Goal: Task Accomplishment & Management: Use online tool/utility

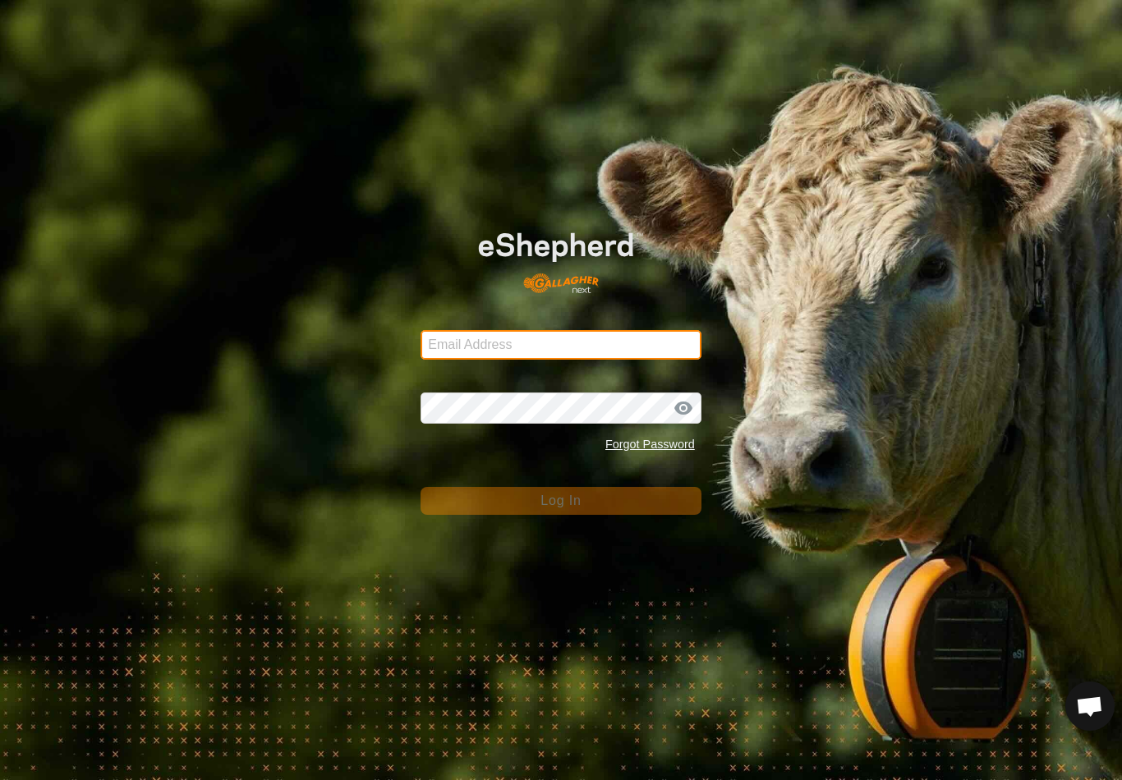
click at [645, 333] on input "Email Address" at bounding box center [561, 345] width 281 height 30
type input "anthony.thexton7@outlook.com"
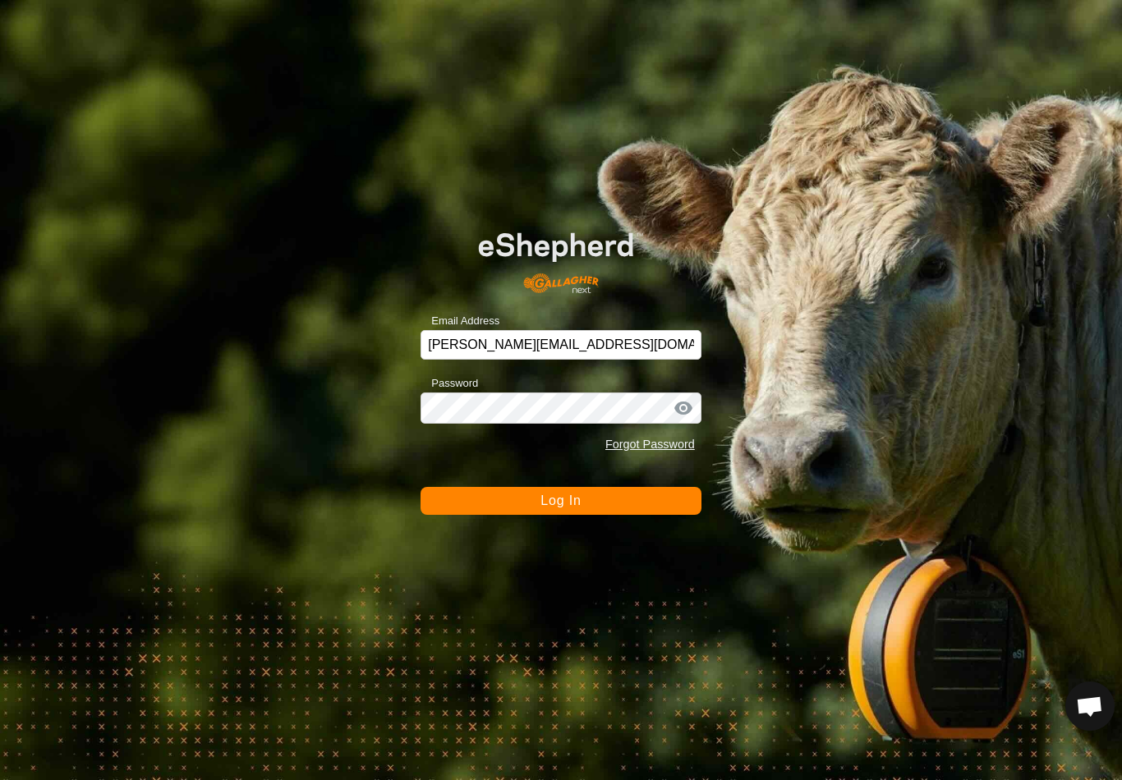
click at [564, 514] on button "Log In" at bounding box center [561, 501] width 281 height 28
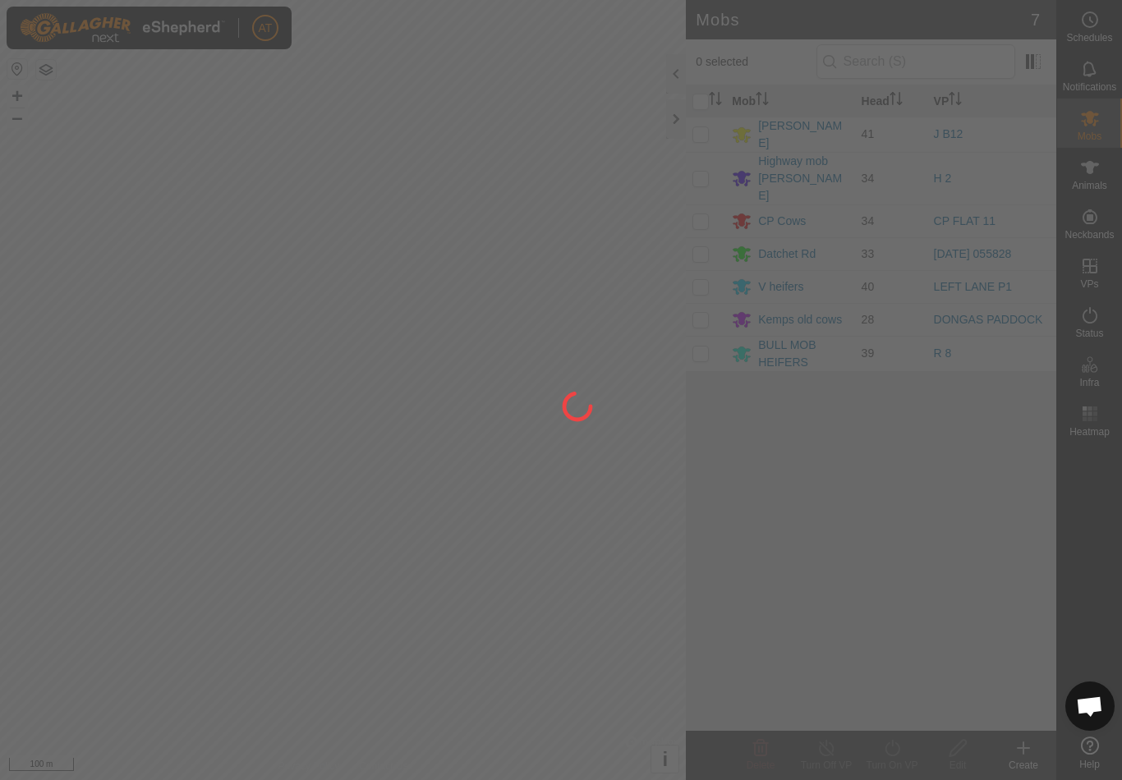
click at [54, 68] on div at bounding box center [561, 390] width 1122 height 780
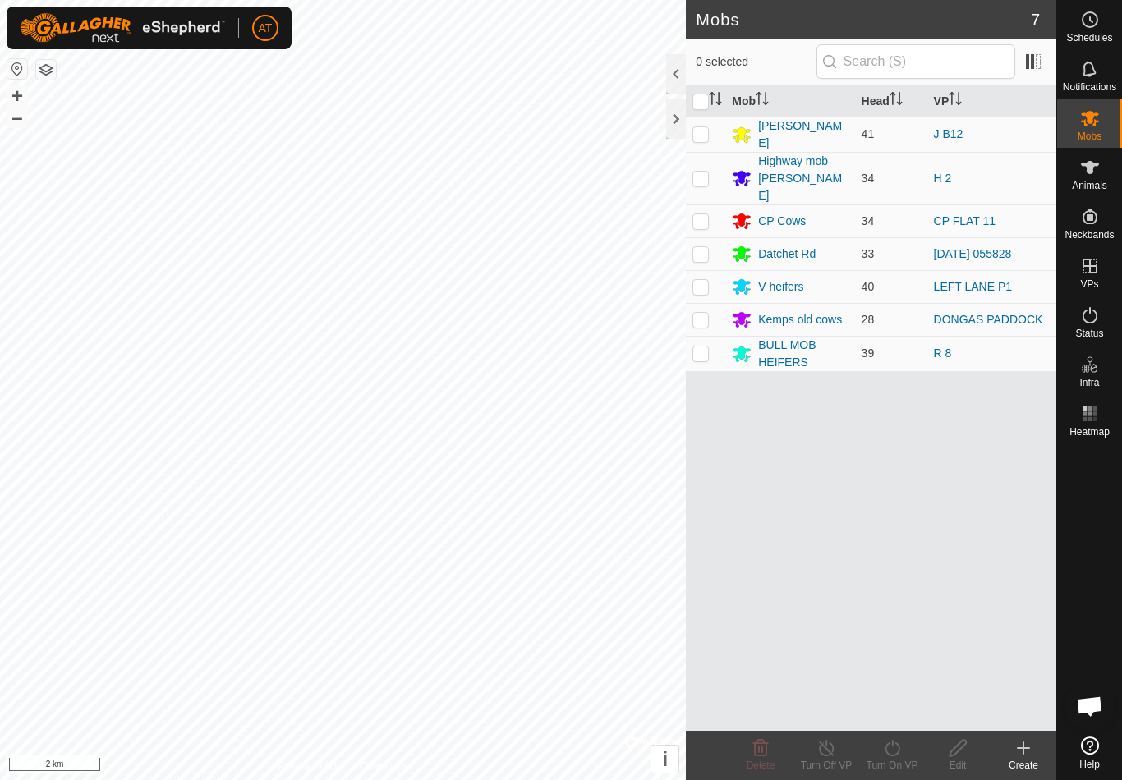
click at [44, 76] on button "button" at bounding box center [46, 70] width 20 height 20
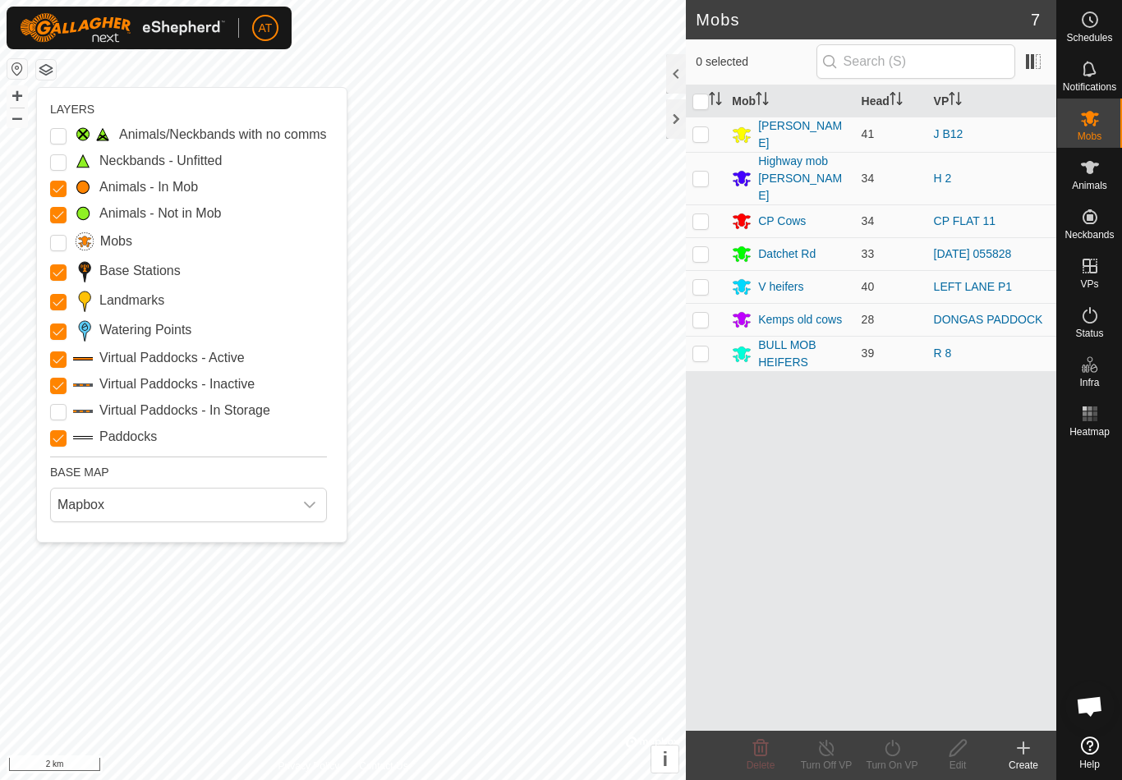
click at [65, 163] on Unfitted "Neckbands - Unfitted" at bounding box center [58, 162] width 16 height 16
click at [71, 131] on div "Animals/Neckbands with no comms" at bounding box center [188, 135] width 277 height 20
click at [62, 134] on Issue "Animals/Neckbands with no comms" at bounding box center [58, 136] width 16 height 16
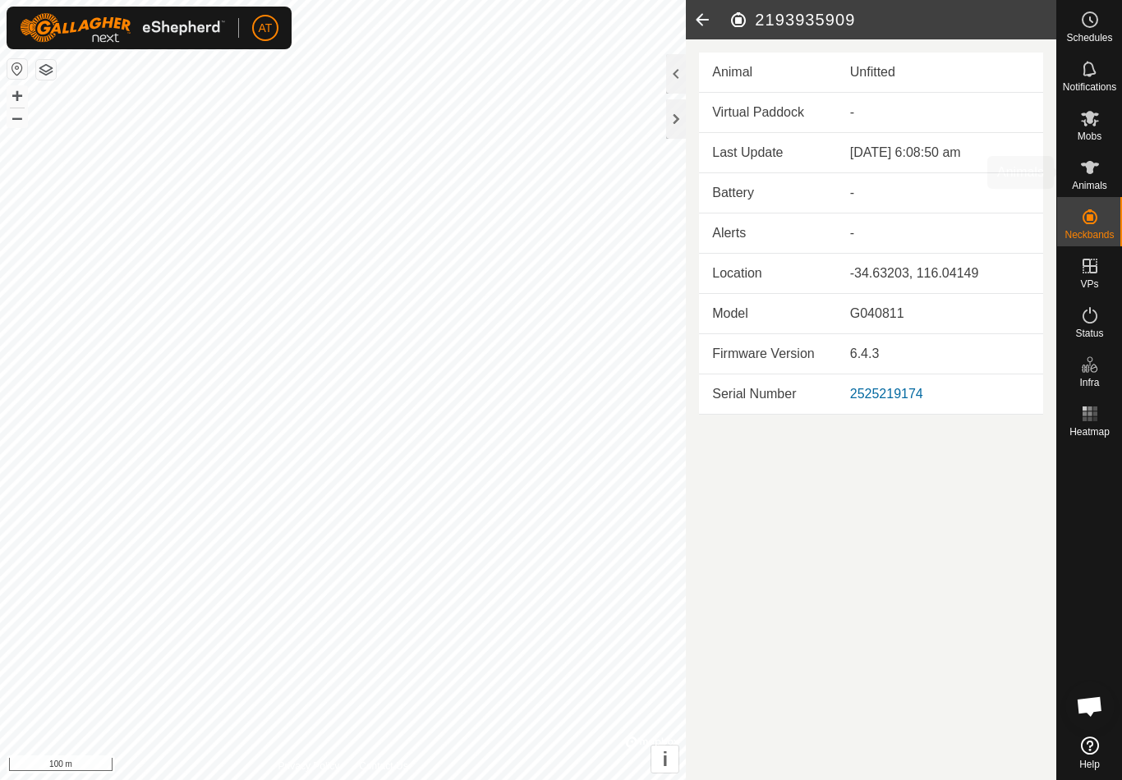
click at [1102, 178] on es-animals-svg-icon at bounding box center [1090, 167] width 30 height 26
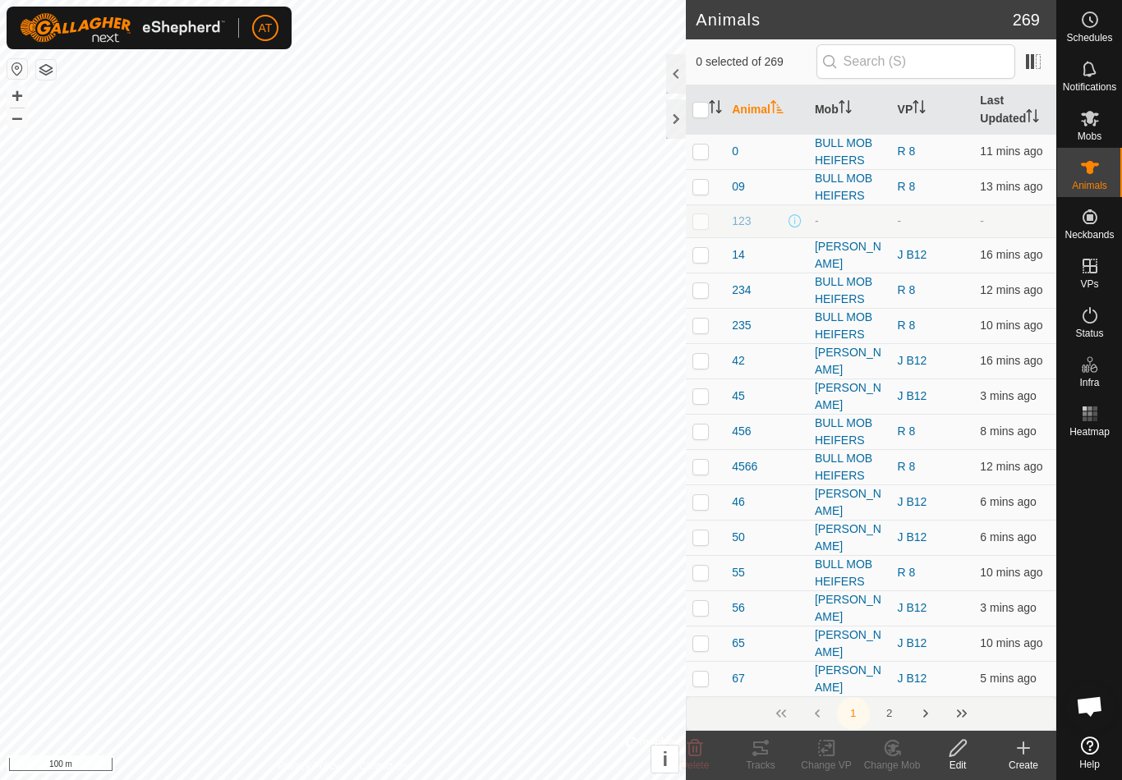
click at [1029, 751] on icon at bounding box center [1024, 749] width 20 height 20
click at [910, 712] on span "Create Single Animal" at bounding box center [943, 712] width 122 height 20
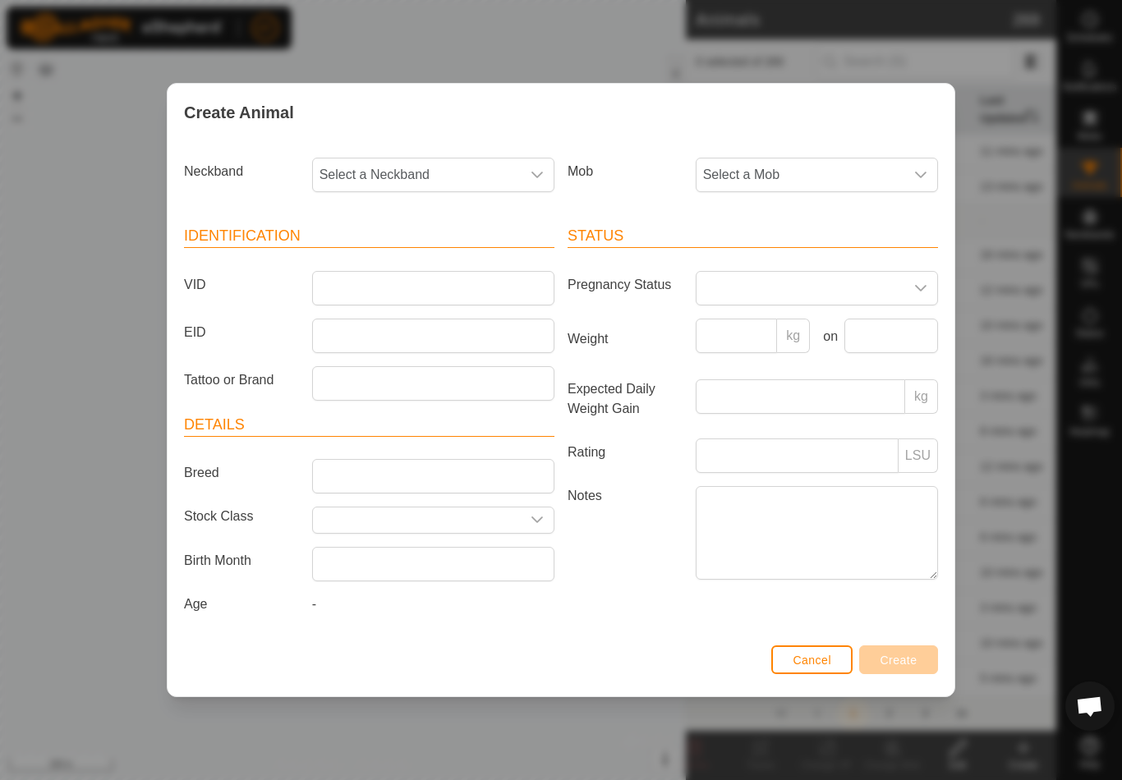
click at [467, 176] on span "Select a Neckband" at bounding box center [417, 175] width 208 height 33
type input "9"
click at [1066, 293] on div "Create Animal Neckband Select a Neckband - 3288091200 0235587918 2483297109 169…" at bounding box center [561, 390] width 1122 height 780
click at [817, 667] on span "Cancel" at bounding box center [812, 660] width 39 height 13
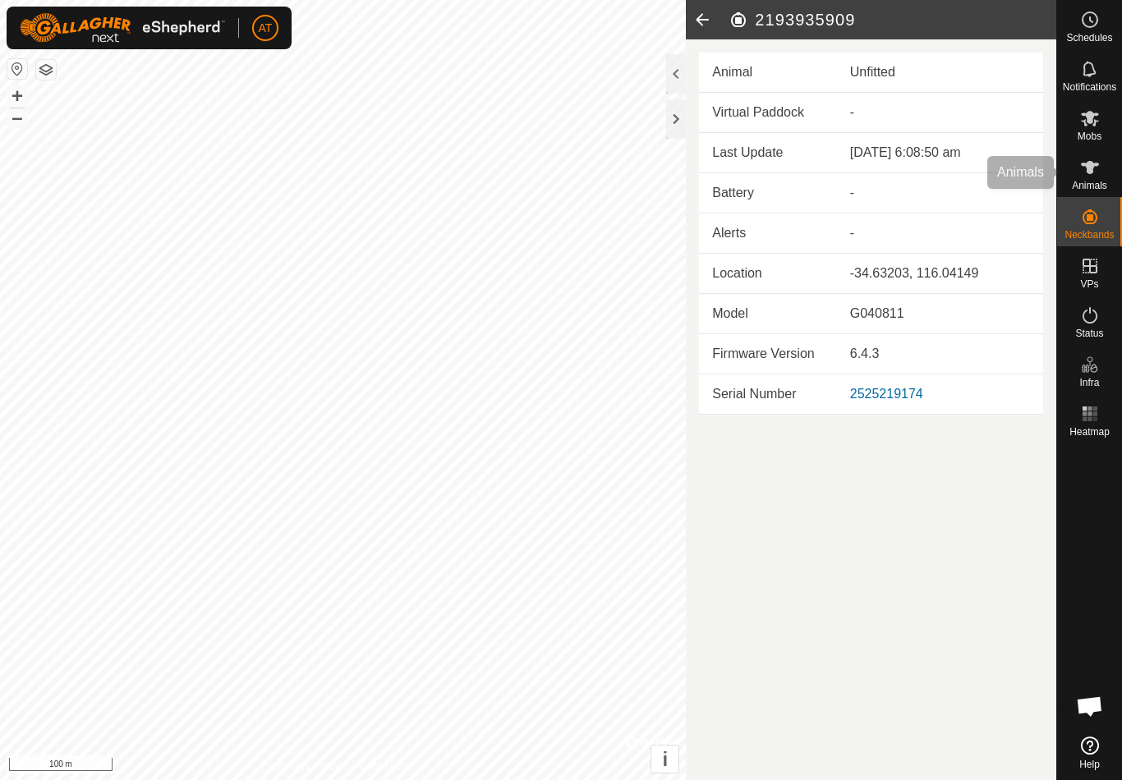
click at [1094, 186] on span "Animals" at bounding box center [1089, 186] width 35 height 10
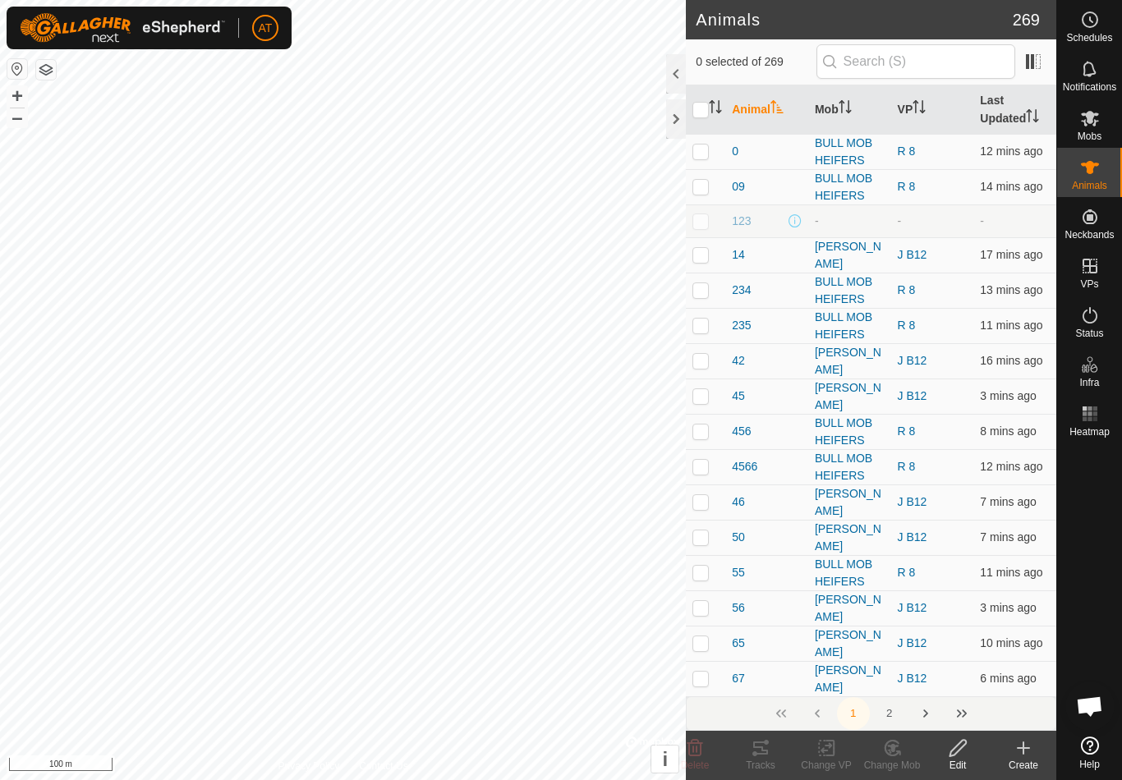
click at [1024, 762] on div "Create" at bounding box center [1024, 765] width 66 height 15
click at [984, 711] on span "Create Single Animal" at bounding box center [943, 712] width 122 height 20
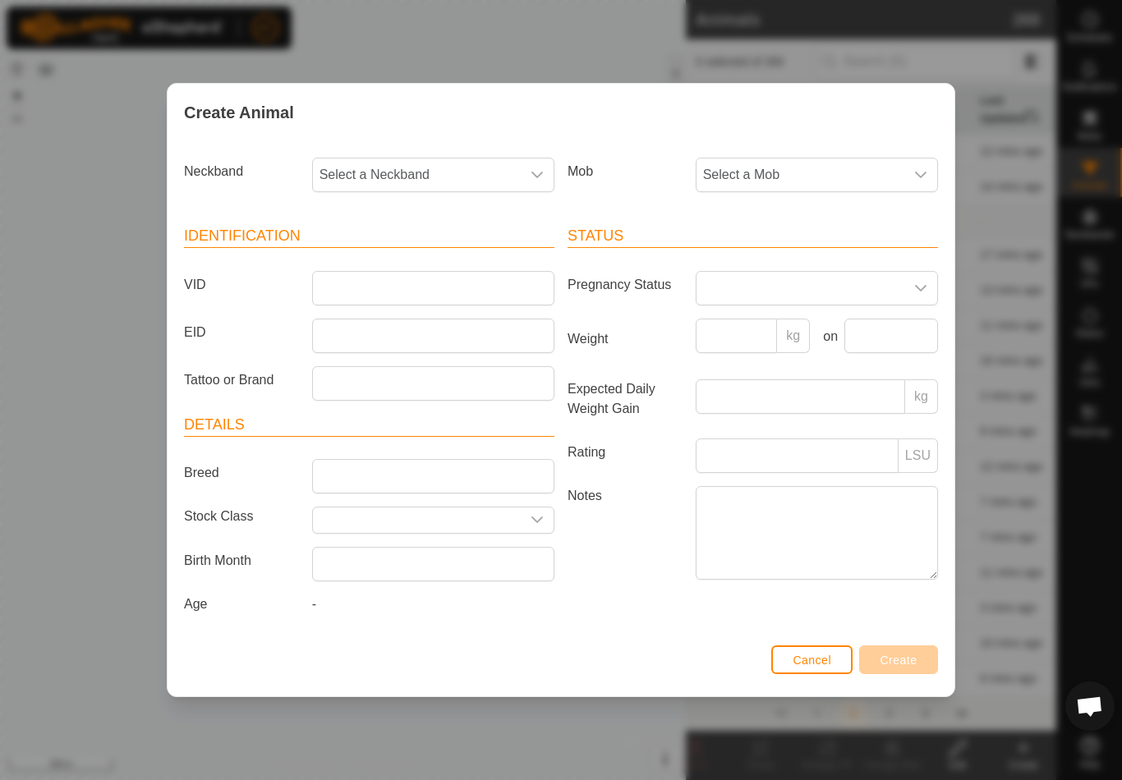
click at [485, 159] on span "Select a Neckband" at bounding box center [417, 175] width 208 height 33
type input "9"
click at [1086, 330] on div "Create Animal Neckband Select a Neckband - 3288091200 0235587918 2483297109 169…" at bounding box center [561, 390] width 1122 height 780
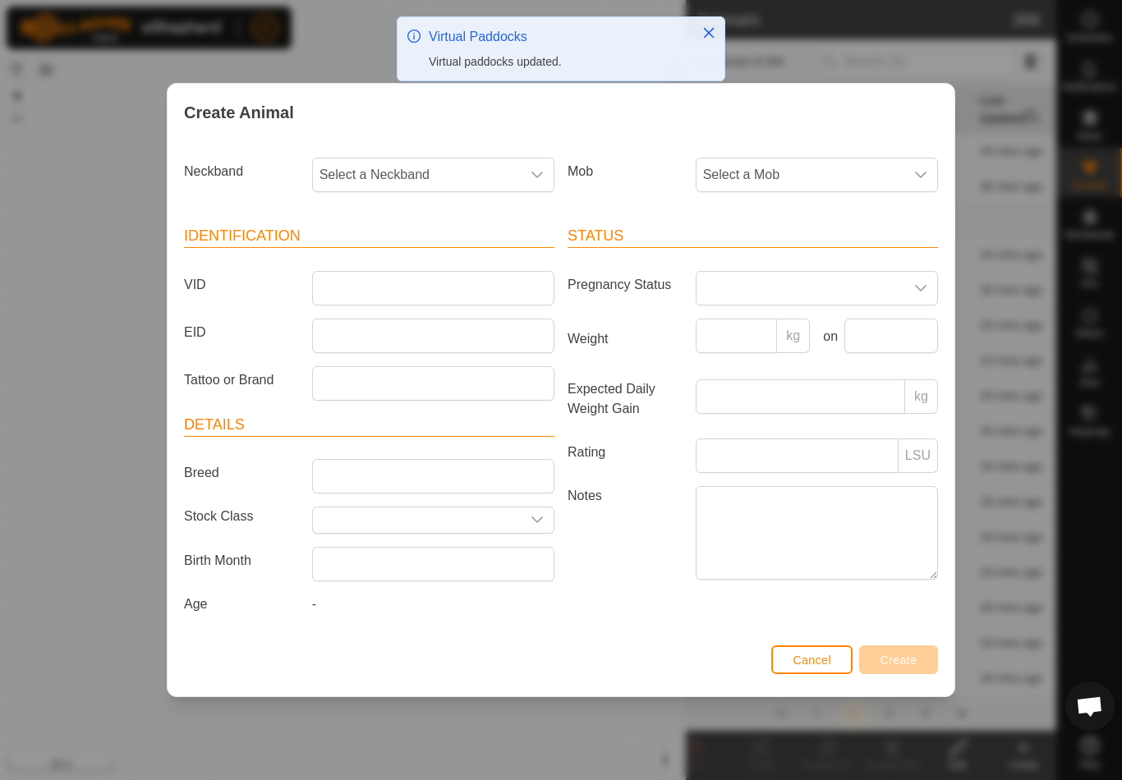
click at [790, 674] on button "Cancel" at bounding box center [811, 660] width 81 height 29
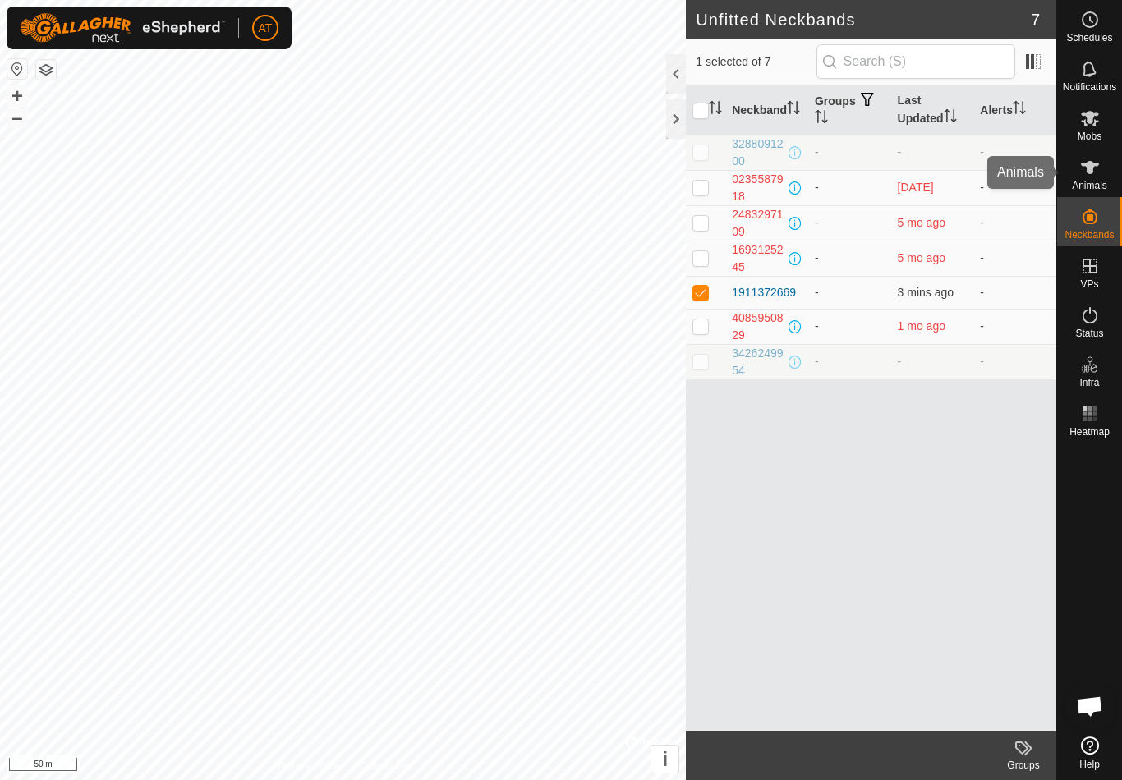
click at [1103, 168] on es-animals-svg-icon at bounding box center [1090, 167] width 30 height 26
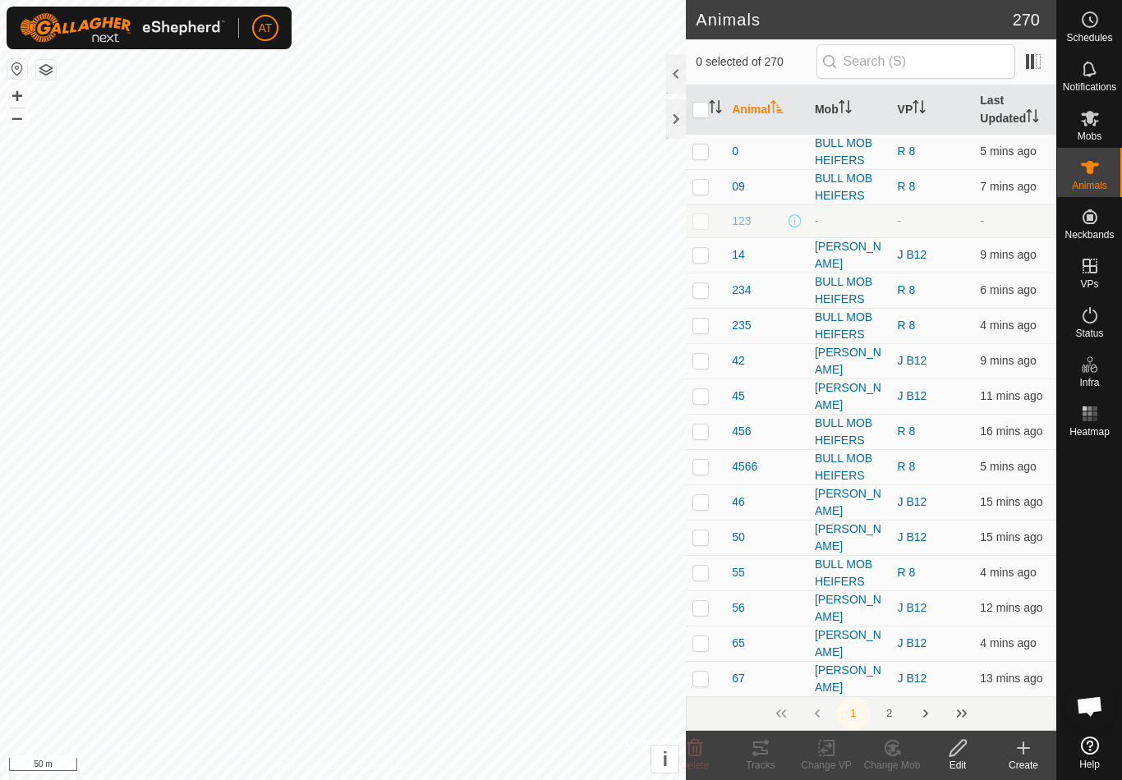
click at [1030, 752] on icon at bounding box center [1024, 749] width 20 height 20
click at [978, 718] on span "Create Single Animal" at bounding box center [943, 712] width 122 height 20
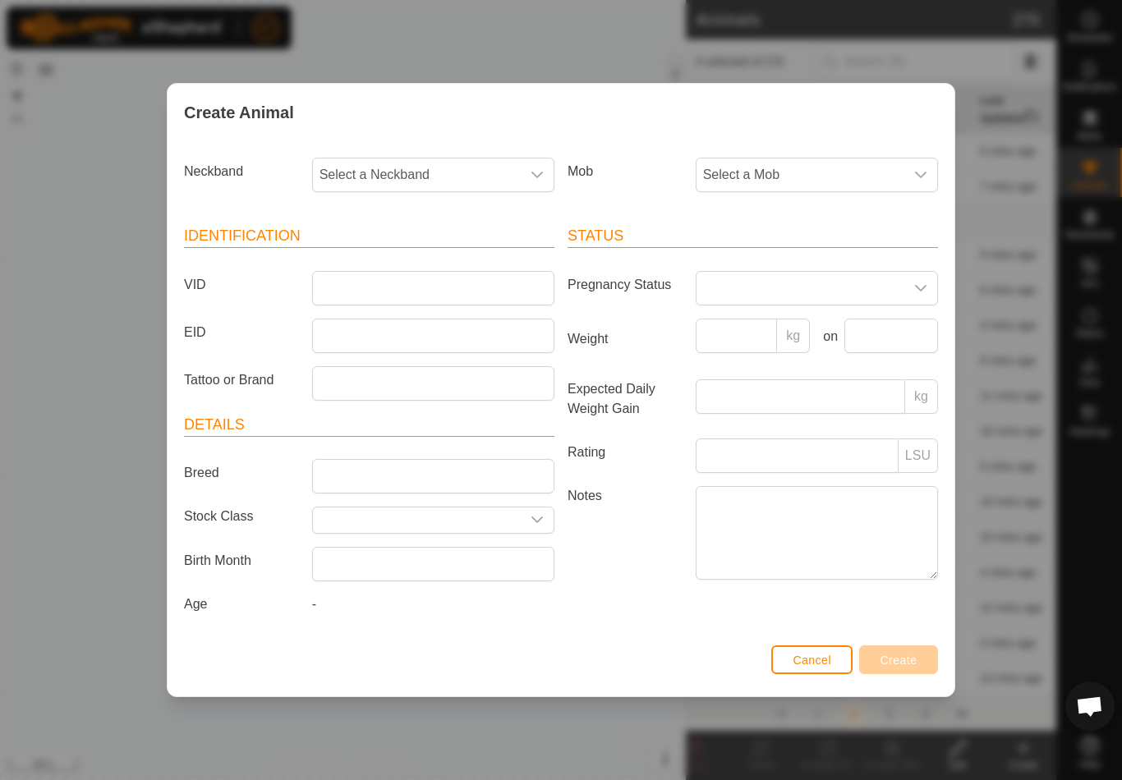
click at [500, 177] on span "Select a Neckband" at bounding box center [417, 175] width 208 height 33
type input "266"
click at [492, 251] on li "1911372669" at bounding box center [434, 259] width 241 height 33
click at [794, 174] on span "Select a Mob" at bounding box center [801, 175] width 208 height 33
click at [767, 321] on li "V heifers" at bounding box center [817, 322] width 241 height 33
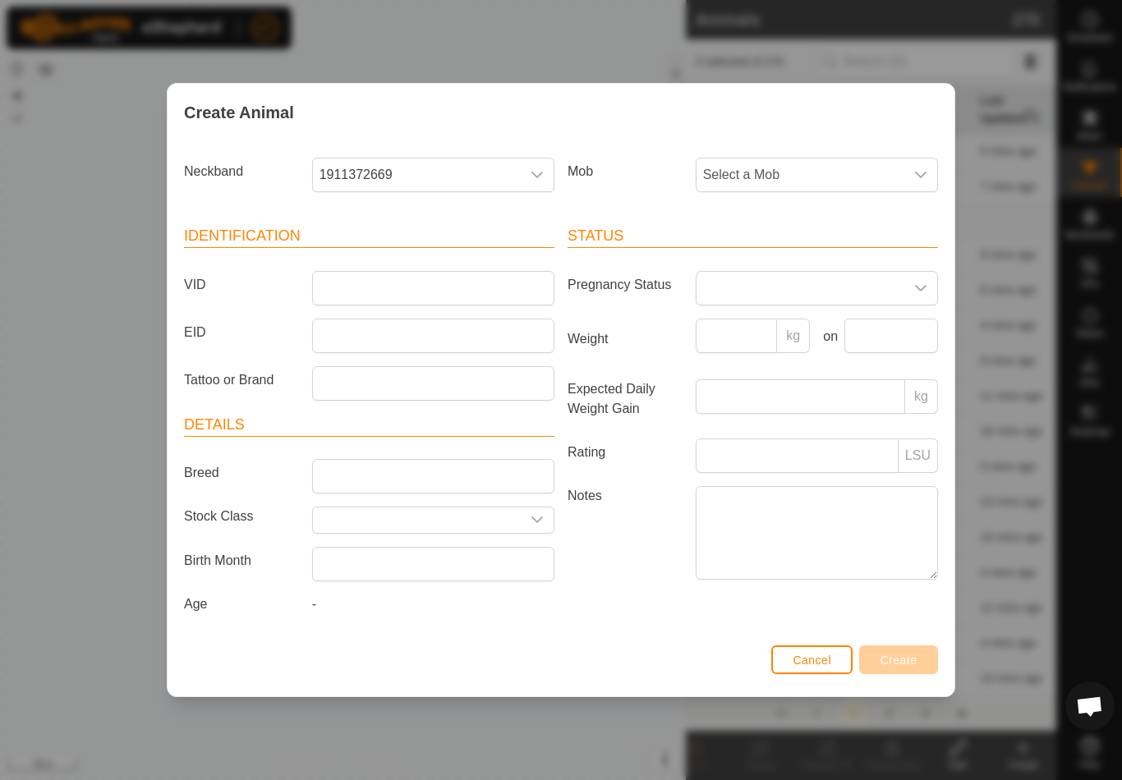
scroll to position [110, 0]
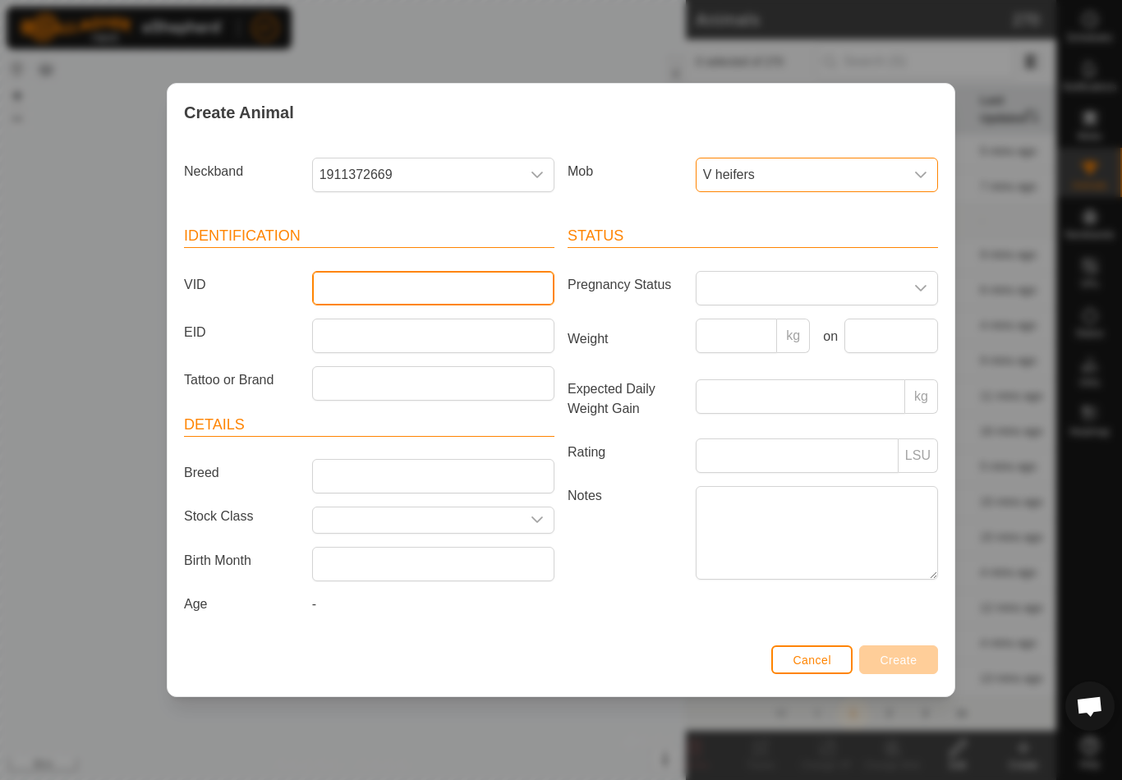
click at [492, 288] on input "VID" at bounding box center [433, 288] width 242 height 35
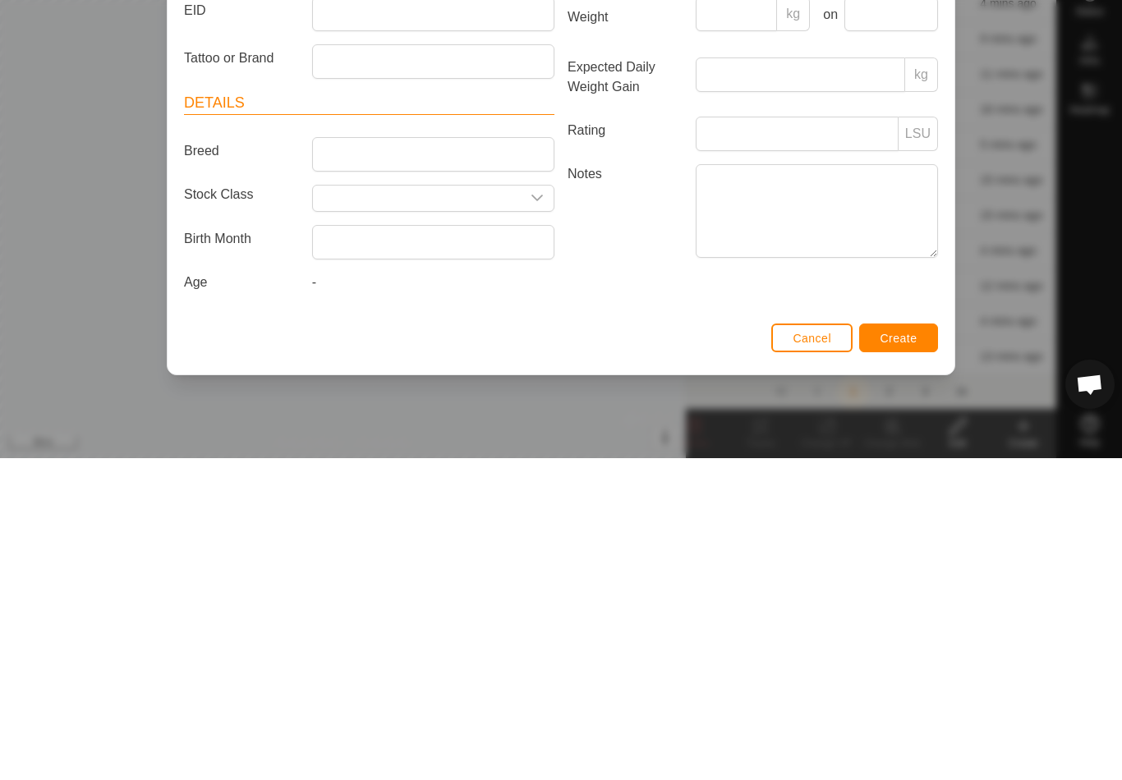
type input "678"
click at [906, 654] on span "Create" at bounding box center [899, 660] width 37 height 13
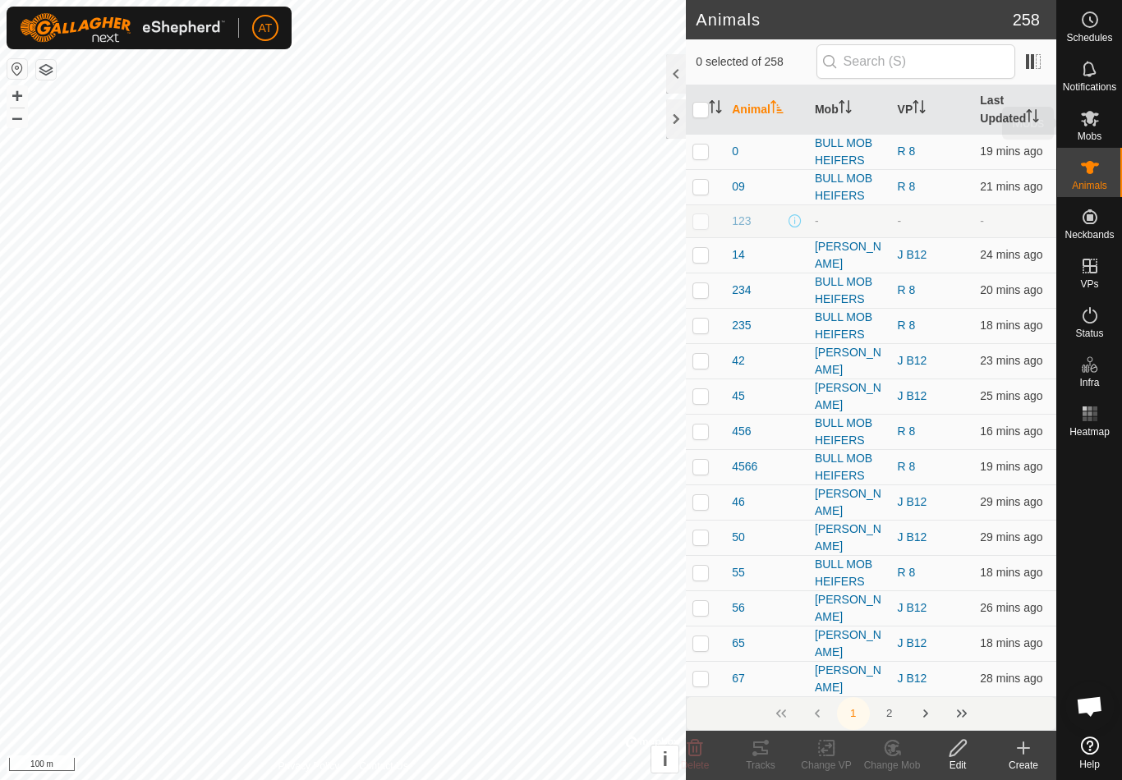
click at [1098, 127] on icon at bounding box center [1090, 118] width 20 height 20
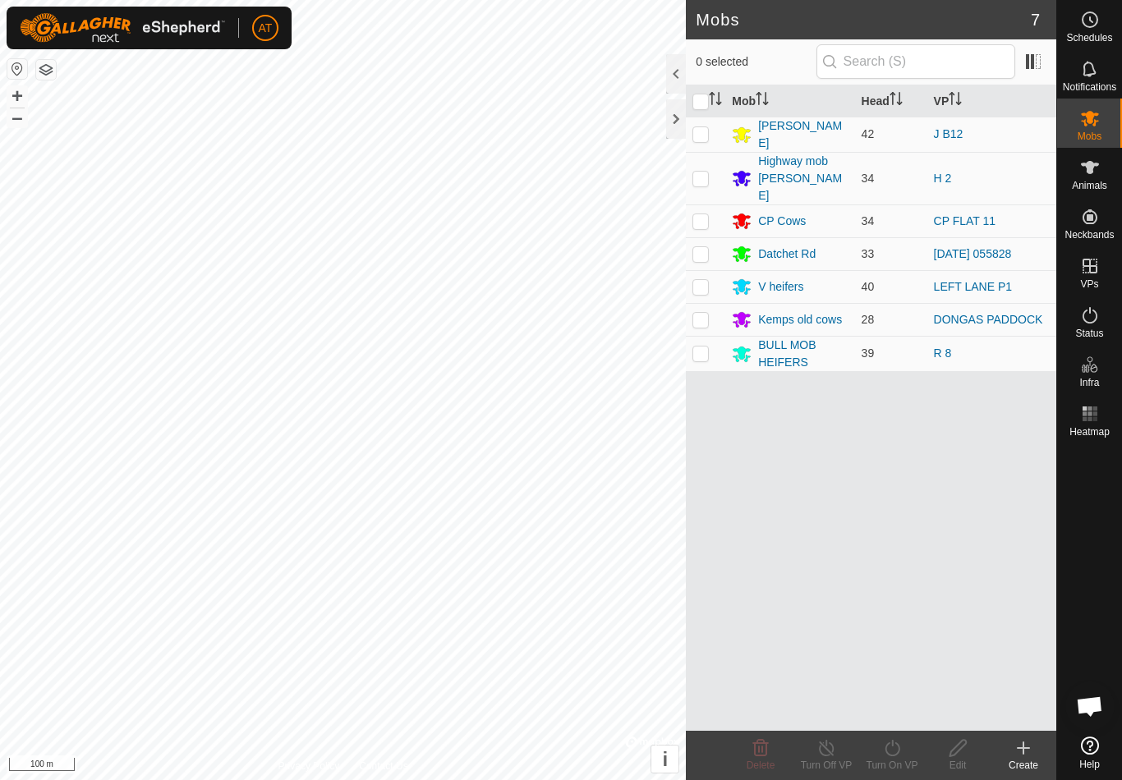
click at [711, 270] on td at bounding box center [705, 286] width 39 height 33
checkbox input "true"
click at [905, 757] on turn-on-svg-icon at bounding box center [892, 749] width 66 height 20
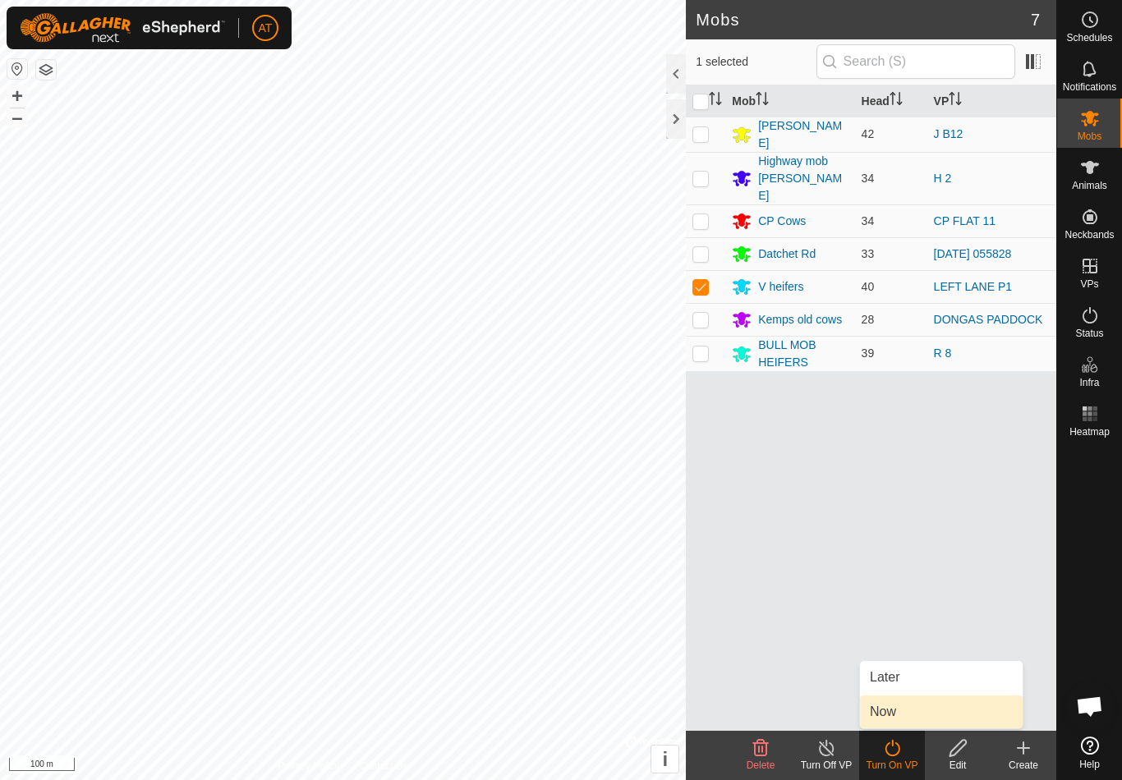
click at [928, 710] on link "Now" at bounding box center [941, 712] width 163 height 33
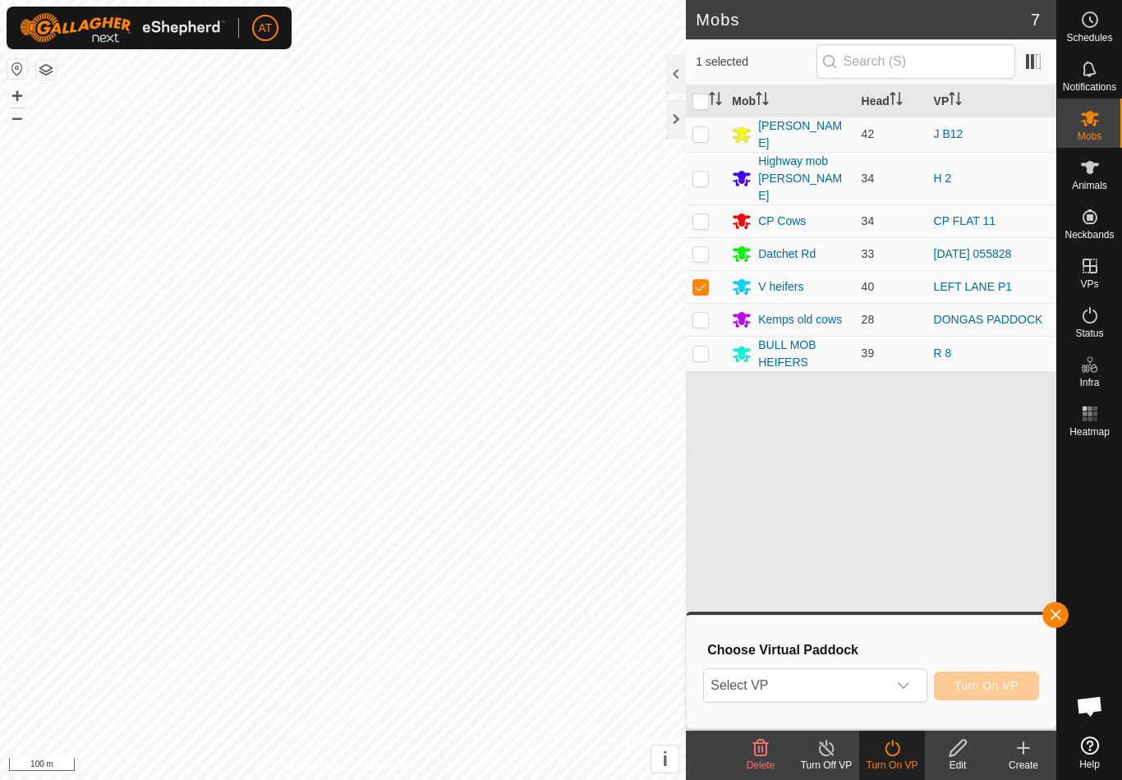
click at [840, 684] on span "Select VP" at bounding box center [795, 686] width 182 height 33
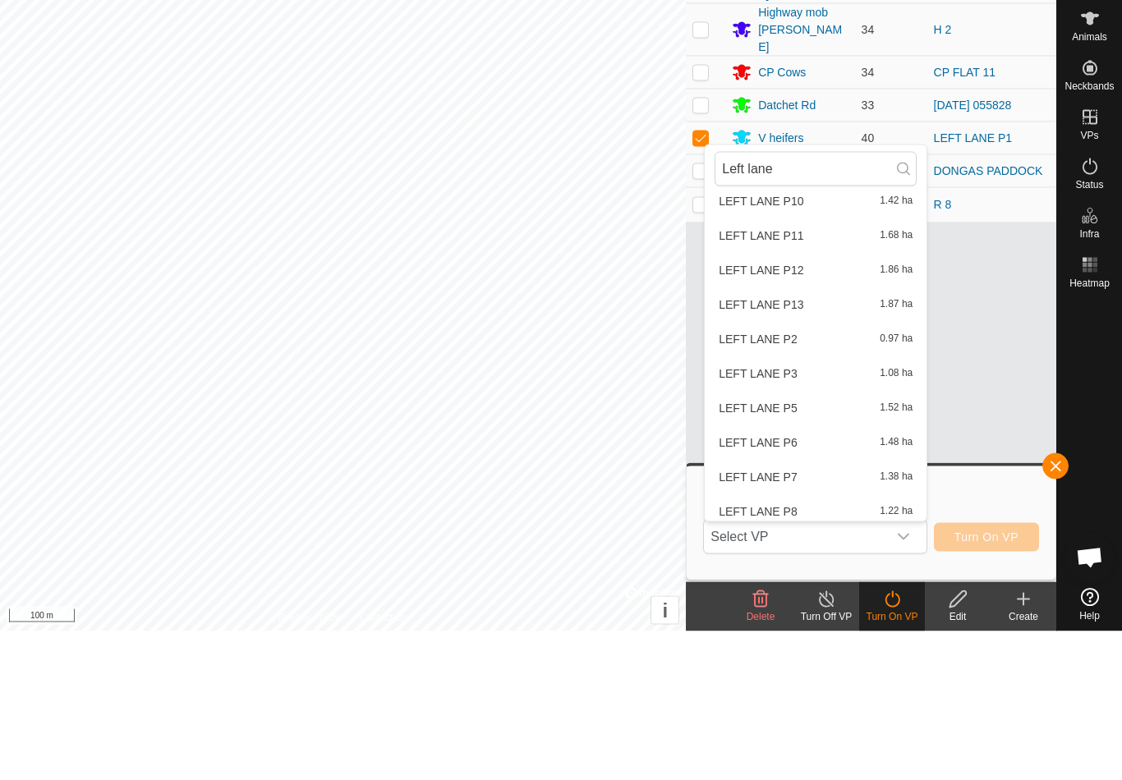
scroll to position [107, 0]
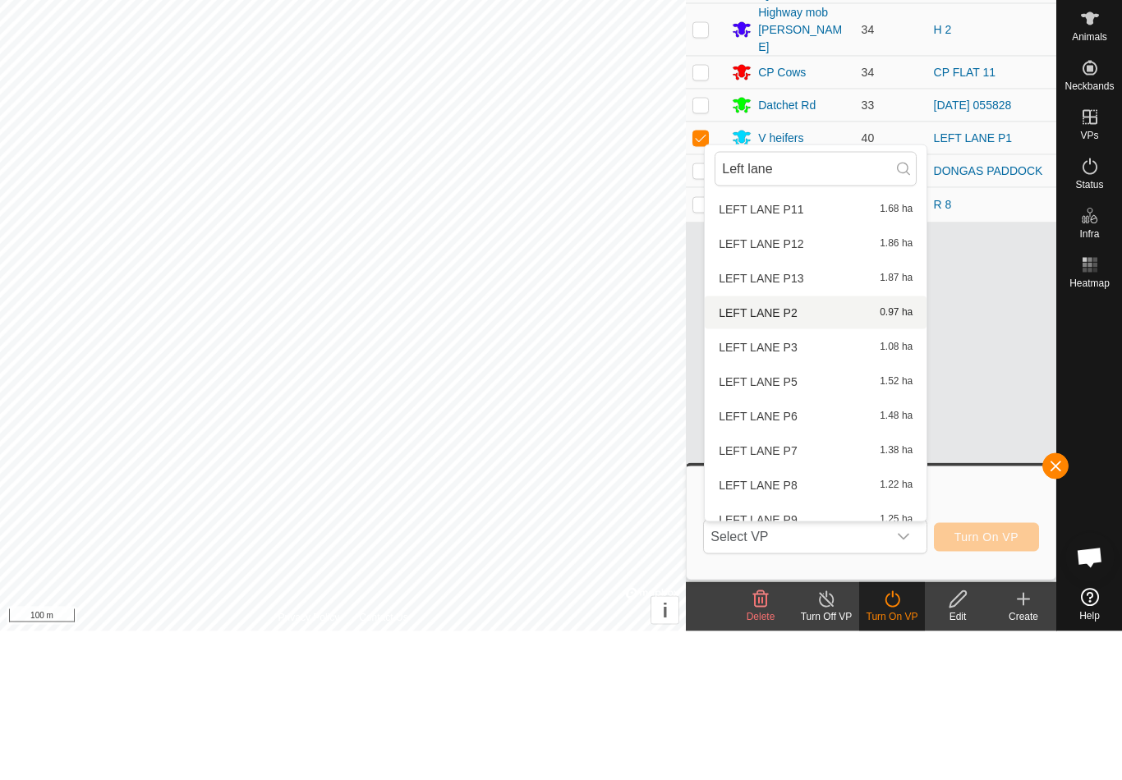
type input "Left lane"
click at [824, 452] on div "LEFT LANE P2 0.97 ha" at bounding box center [816, 462] width 202 height 20
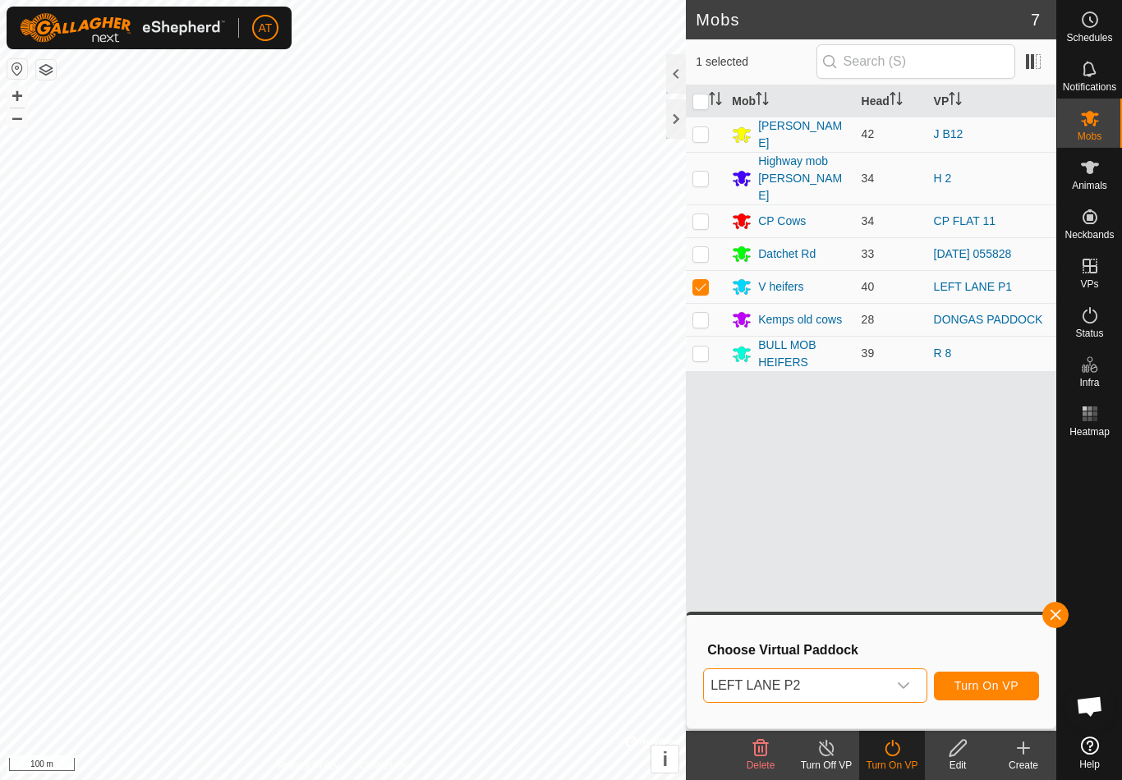
click at [1011, 685] on span "Turn On VP" at bounding box center [987, 685] width 64 height 13
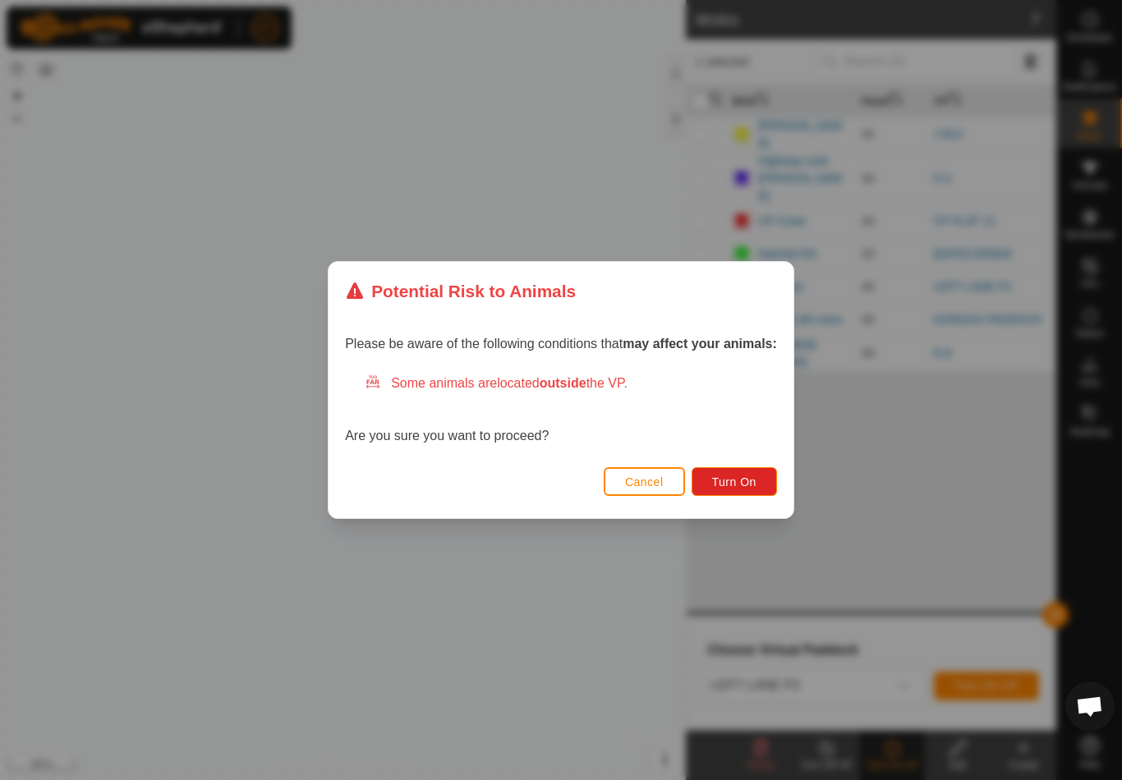
click at [719, 489] on span "Turn On" at bounding box center [734, 482] width 44 height 13
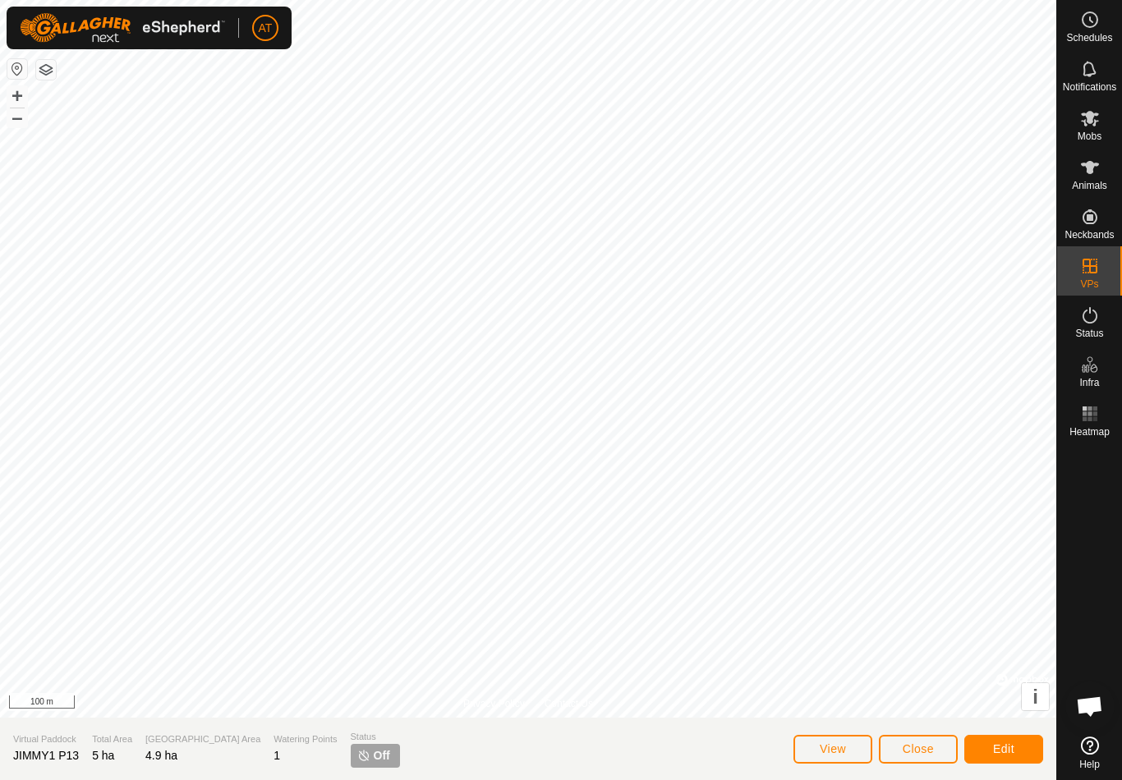
click at [928, 749] on span "Close" at bounding box center [918, 749] width 31 height 13
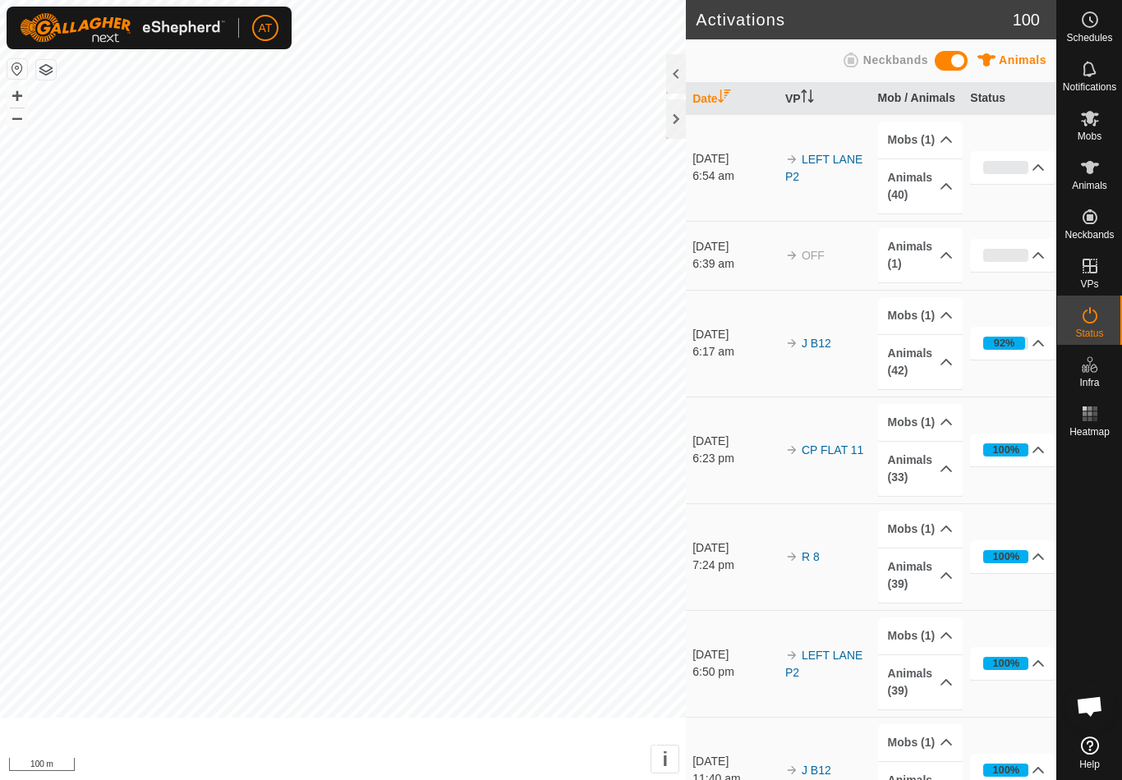
click at [908, 753] on p-accordion-header "Mobs (1)" at bounding box center [920, 743] width 85 height 37
click at [678, 120] on div at bounding box center [676, 118] width 20 height 39
click at [672, 130] on div at bounding box center [676, 118] width 20 height 39
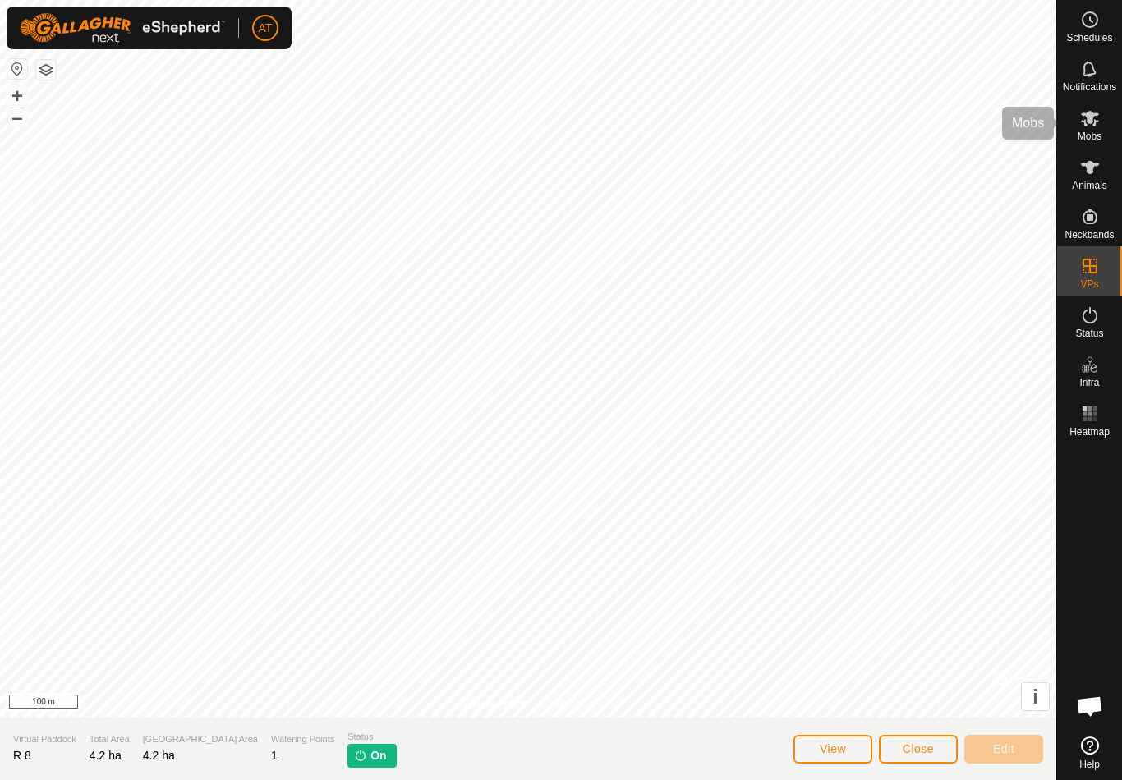
click at [1098, 127] on icon at bounding box center [1090, 118] width 20 height 20
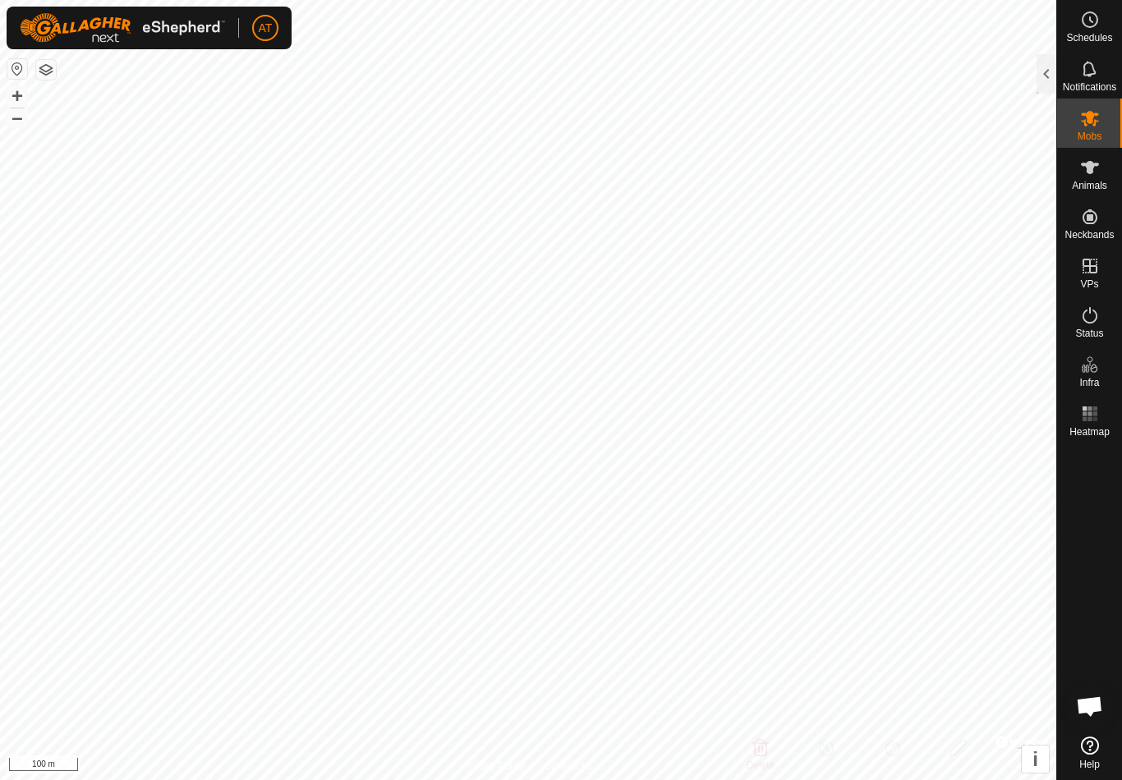
click at [1047, 81] on div at bounding box center [1047, 73] width 20 height 39
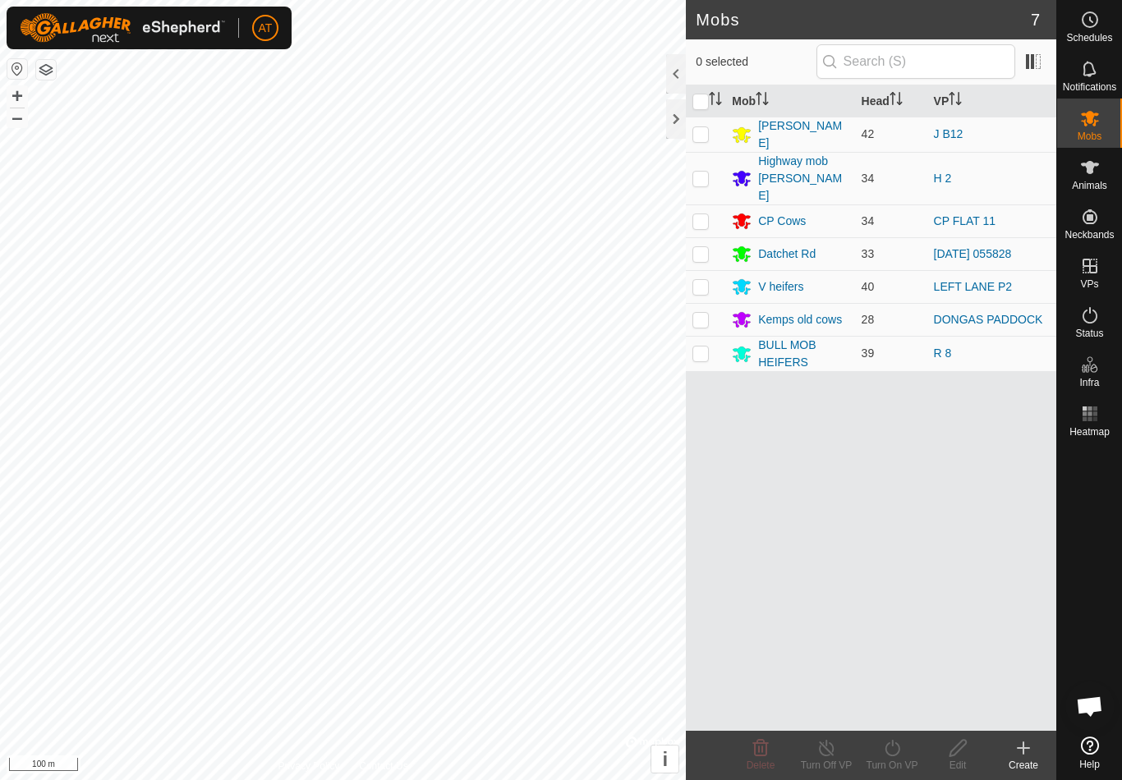
click at [713, 237] on td at bounding box center [705, 253] width 39 height 33
checkbox input "true"
click at [884, 770] on div "Turn On VP" at bounding box center [892, 765] width 66 height 15
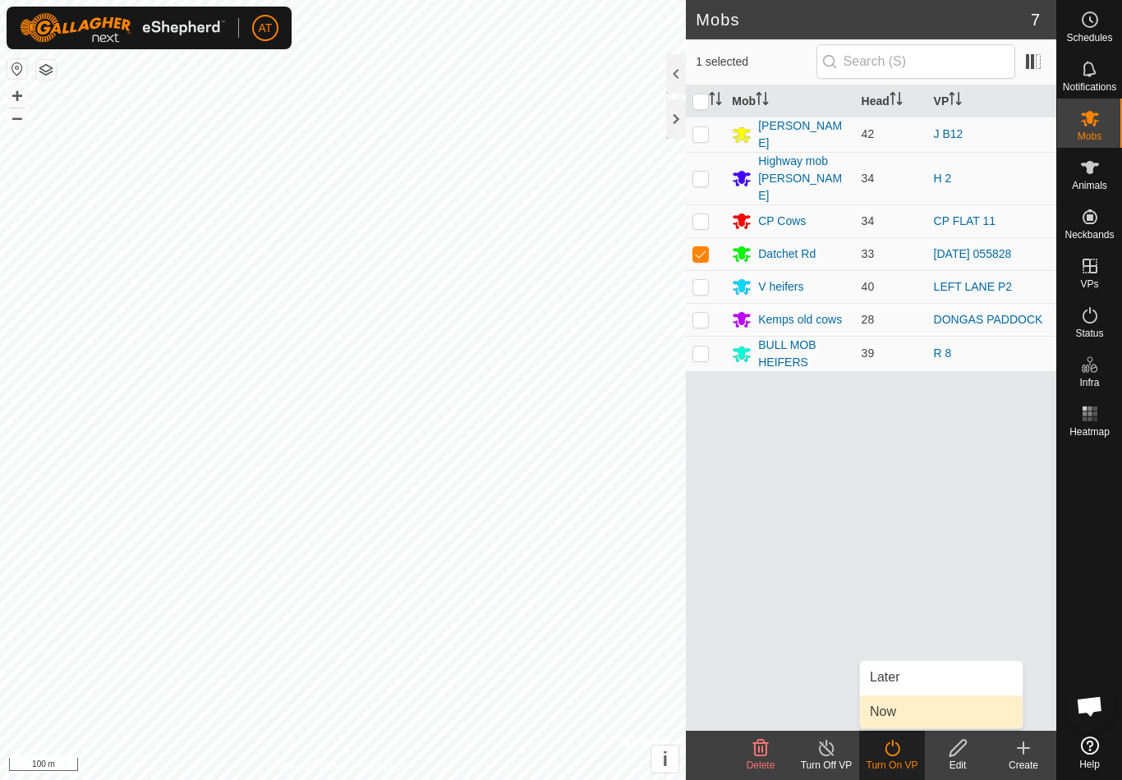
click at [903, 716] on link "Now" at bounding box center [941, 712] width 163 height 33
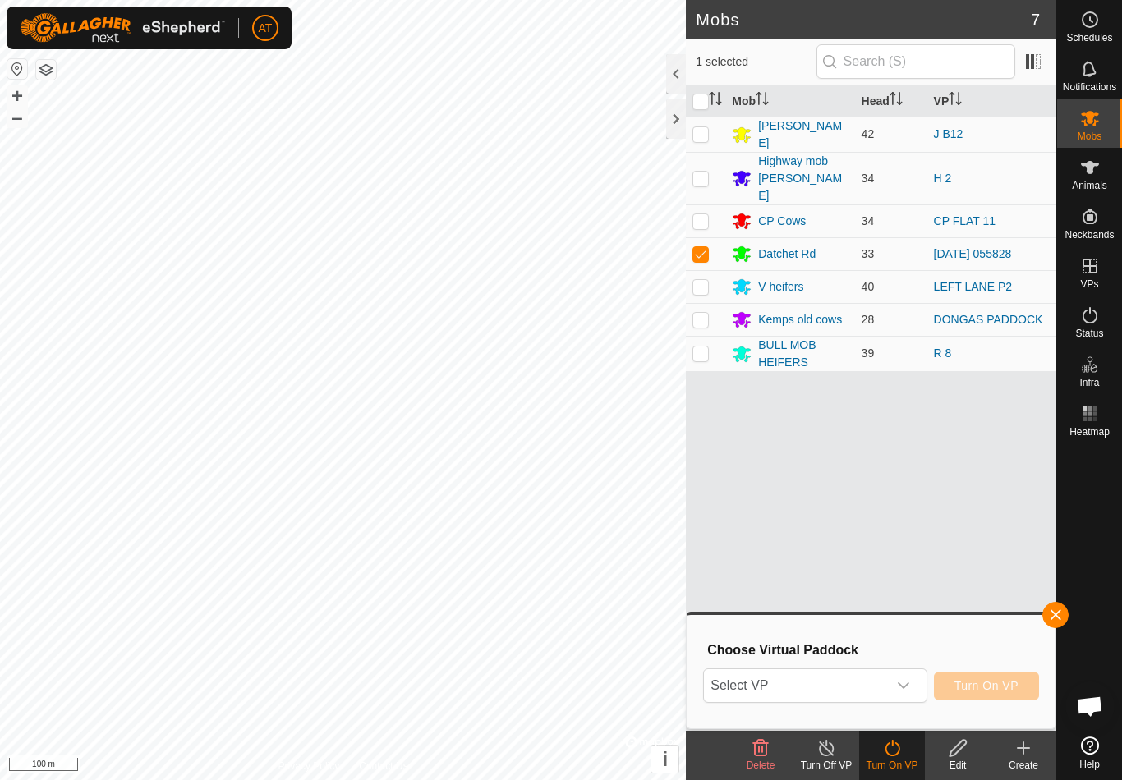
click at [795, 690] on span "Select VP" at bounding box center [795, 686] width 182 height 33
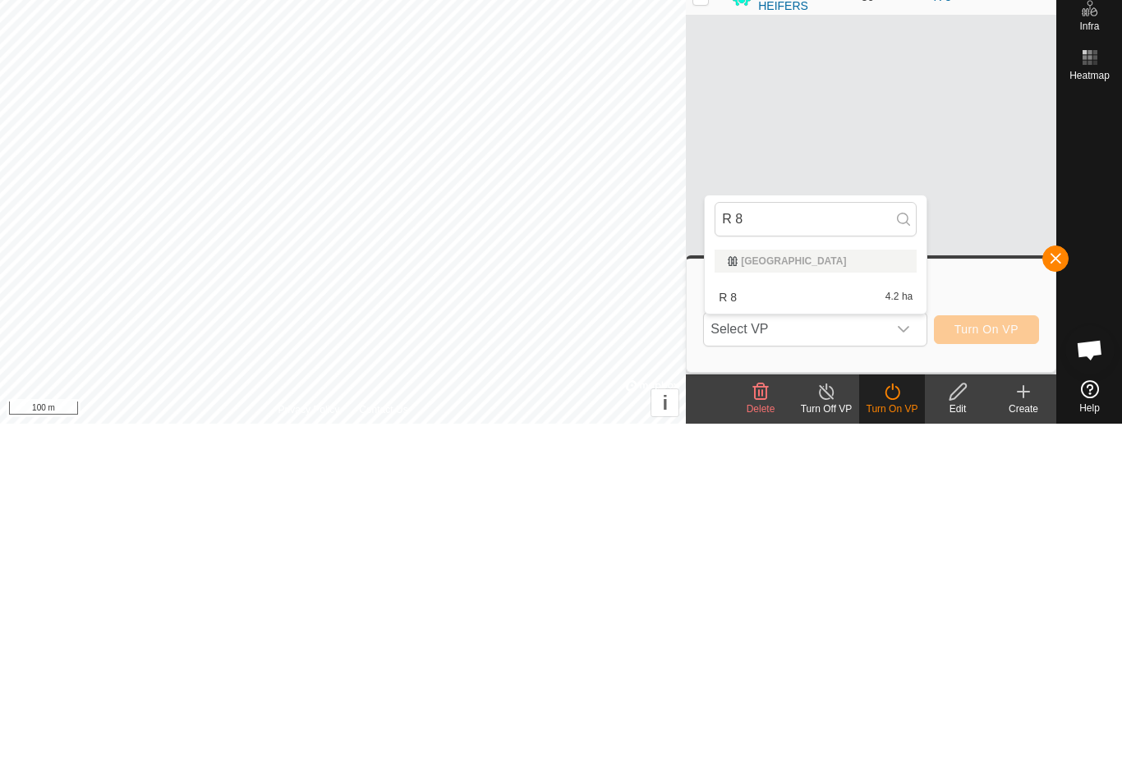
type input "R 8"
click at [829, 644] on div "R 8 4.2 ha" at bounding box center [816, 654] width 202 height 20
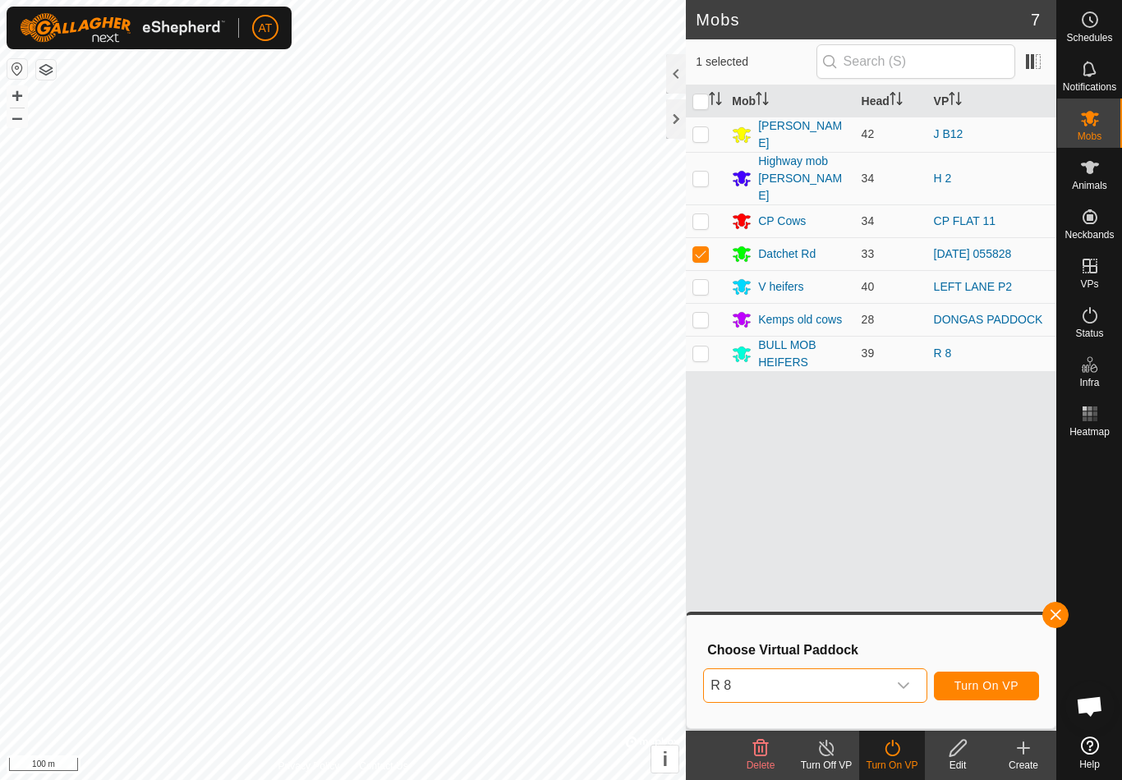
click at [1013, 678] on button "Turn On VP" at bounding box center [986, 686] width 105 height 29
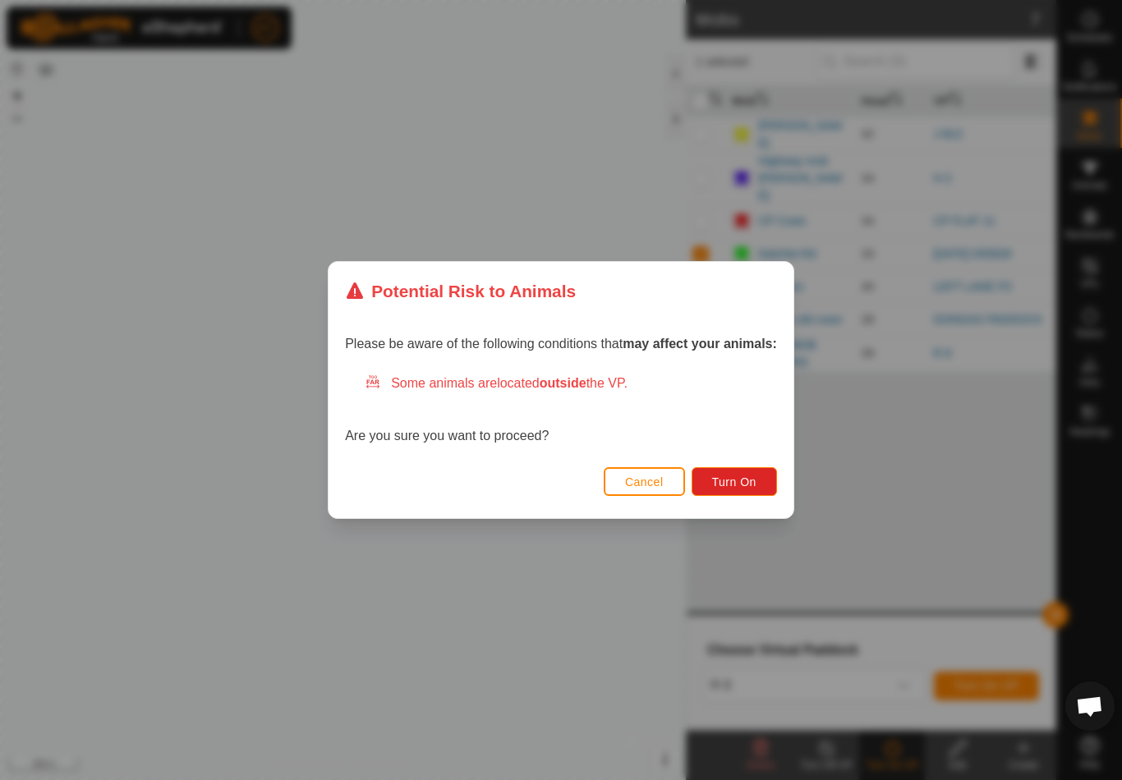
click at [750, 481] on span "Turn On" at bounding box center [734, 482] width 44 height 13
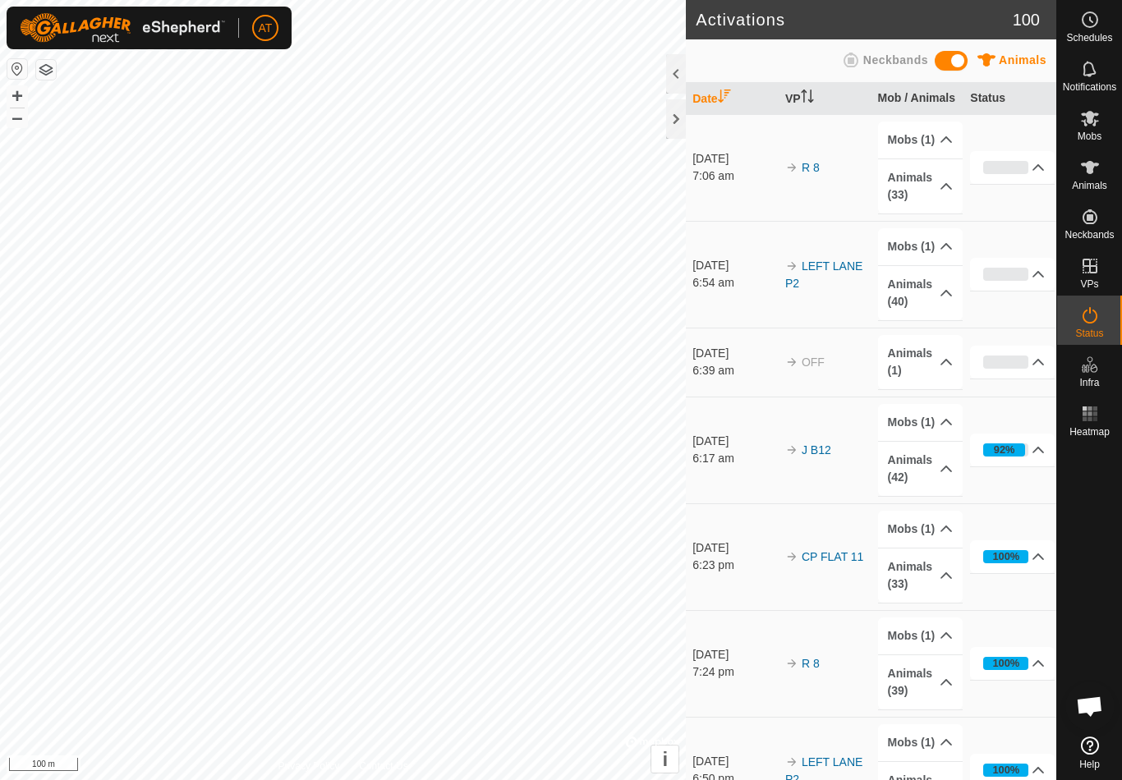
click at [1013, 164] on div "0%" at bounding box center [1005, 167] width 45 height 13
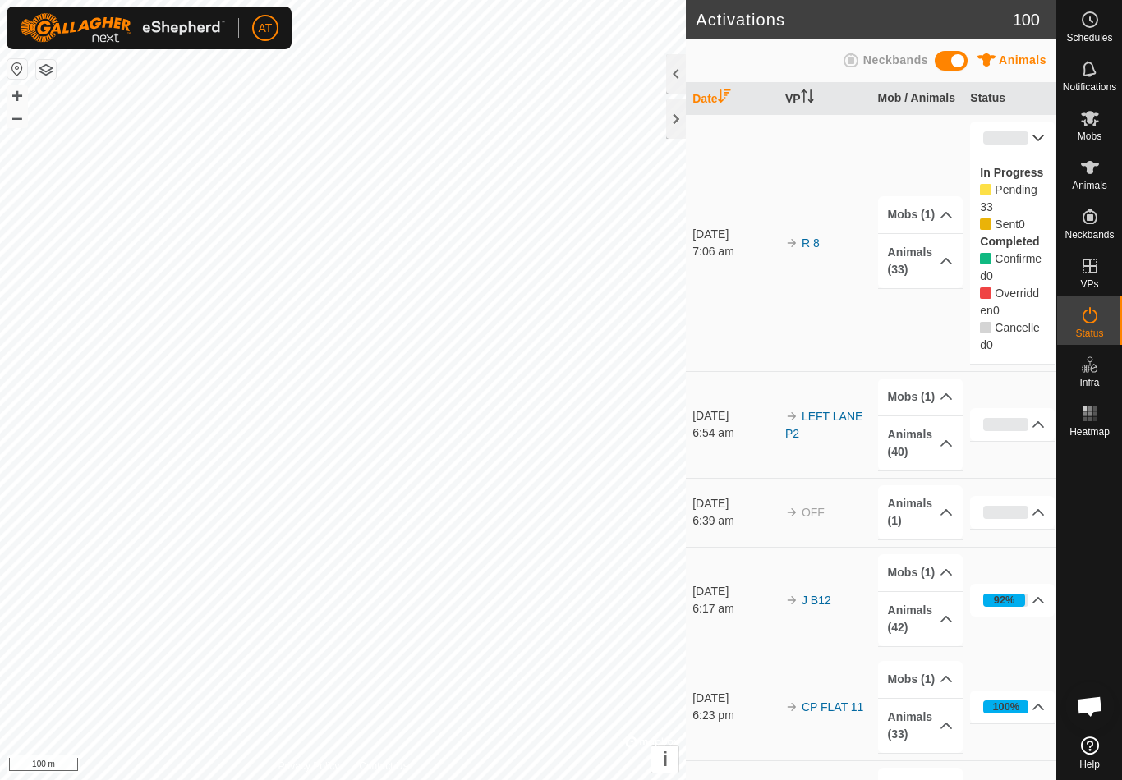
click at [1044, 134] on icon at bounding box center [1038, 137] width 13 height 13
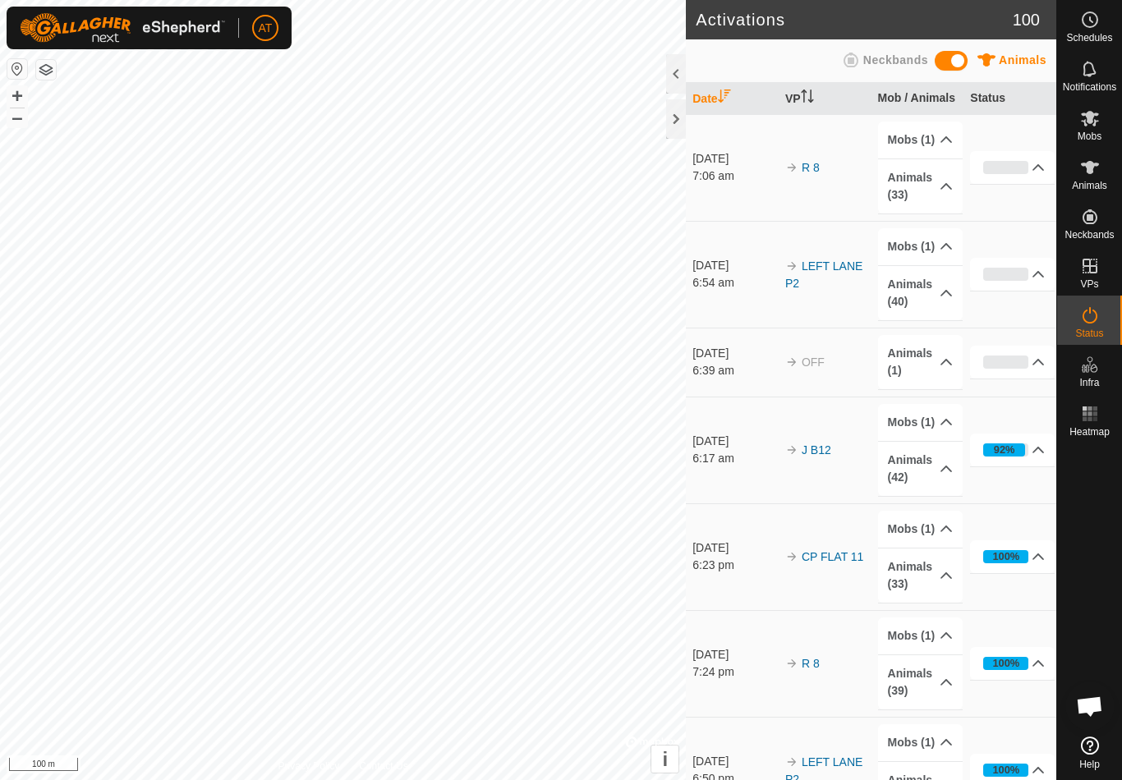
click at [958, 136] on p-accordion-header "Mobs (1)" at bounding box center [920, 140] width 85 height 37
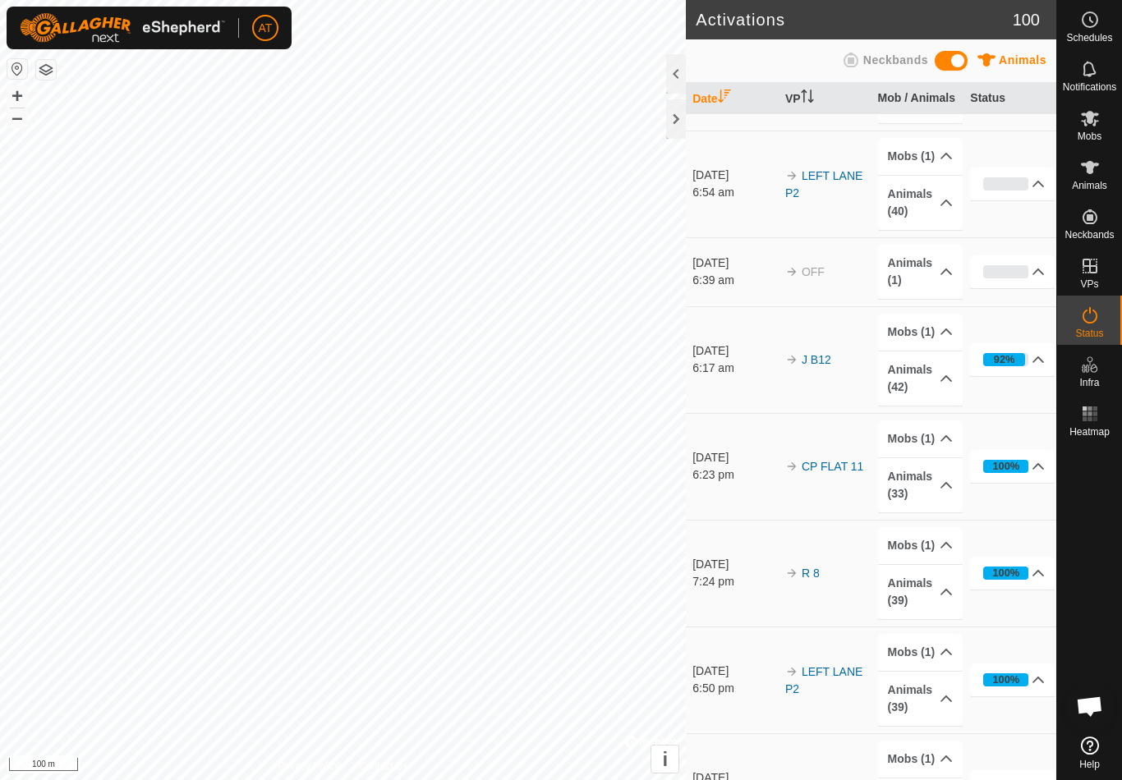
scroll to position [159, 0]
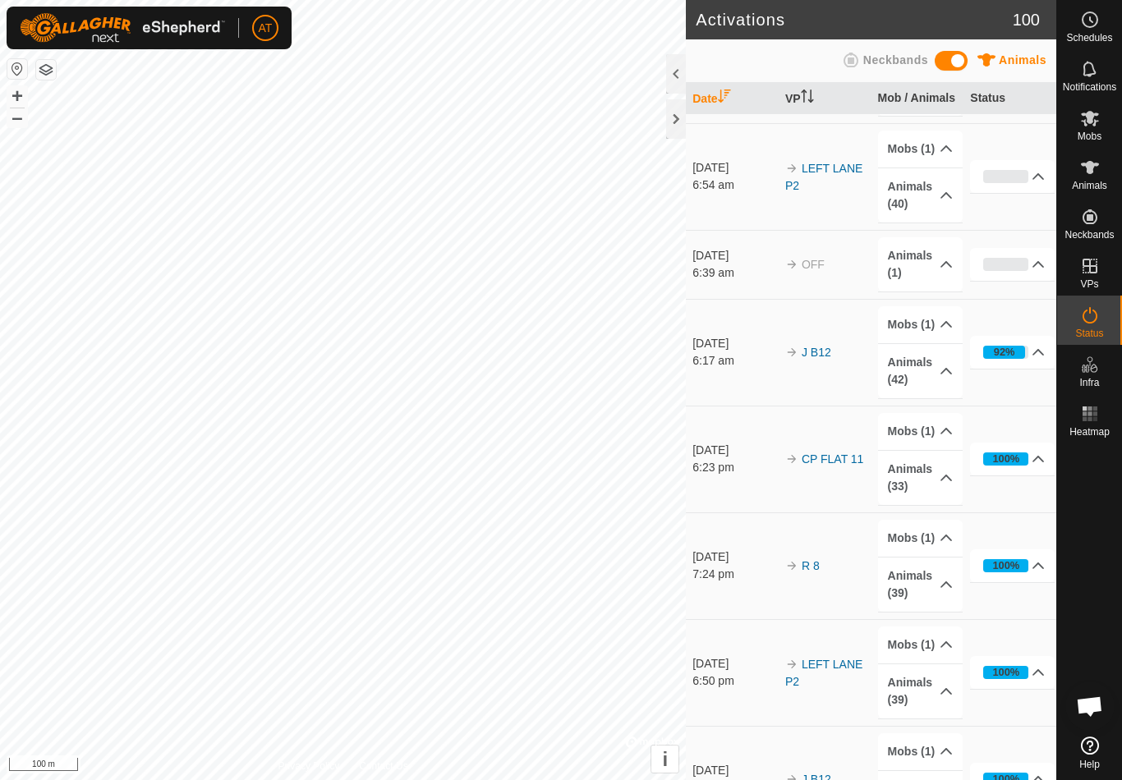
click at [946, 544] on icon at bounding box center [946, 538] width 13 height 13
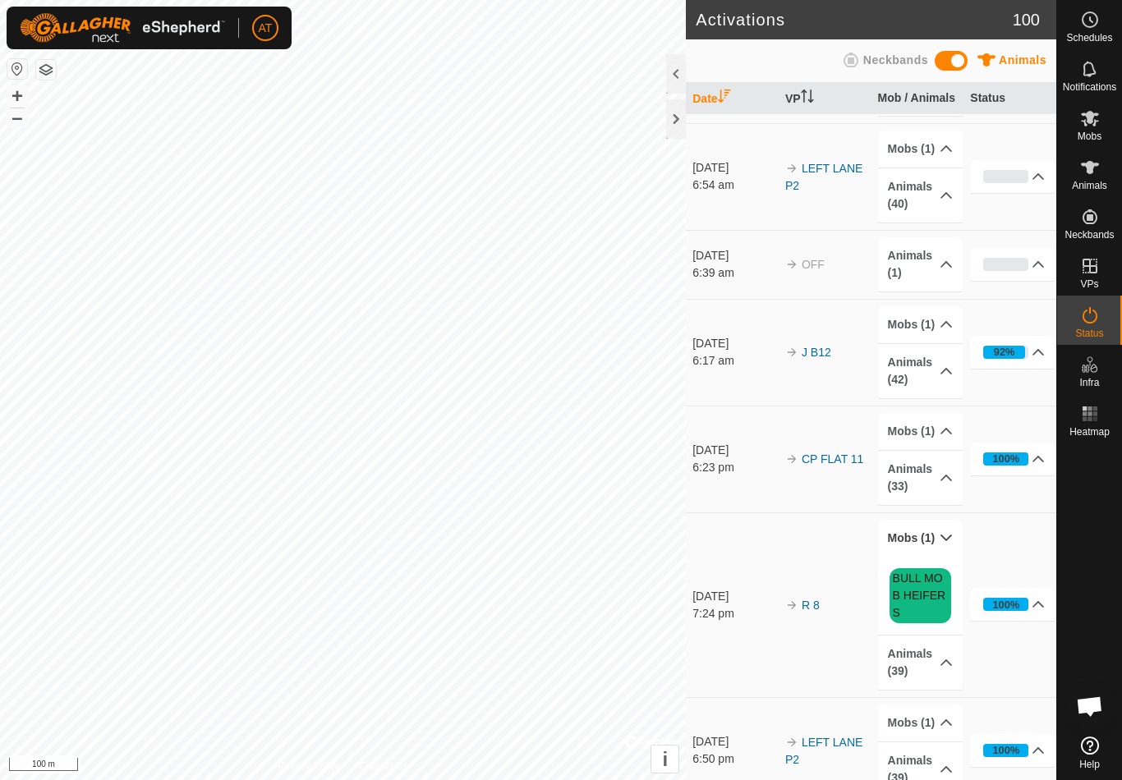
click at [949, 537] on icon at bounding box center [947, 538] width 12 height 7
